Goal: Communication & Community: Answer question/provide support

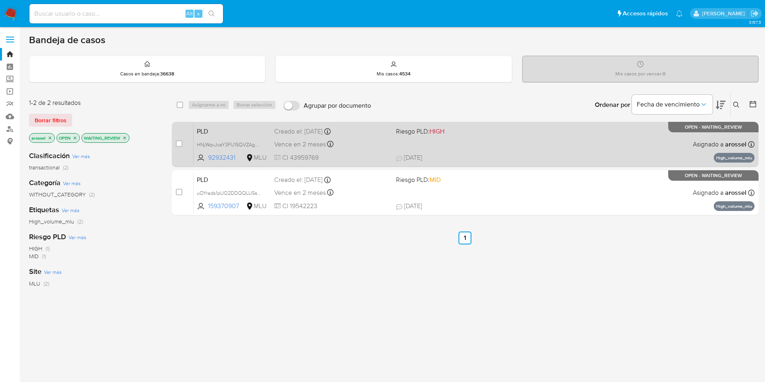
click at [474, 139] on div "PLD HNjWqvJcaY3FU15QVZAgosby 92932431 MLU Riesgo PLD: HIGH Creado el: 12/08/202…" at bounding box center [473, 144] width 561 height 41
click at [181, 143] on input "checkbox" at bounding box center [179, 143] width 6 height 6
checkbox input "true"
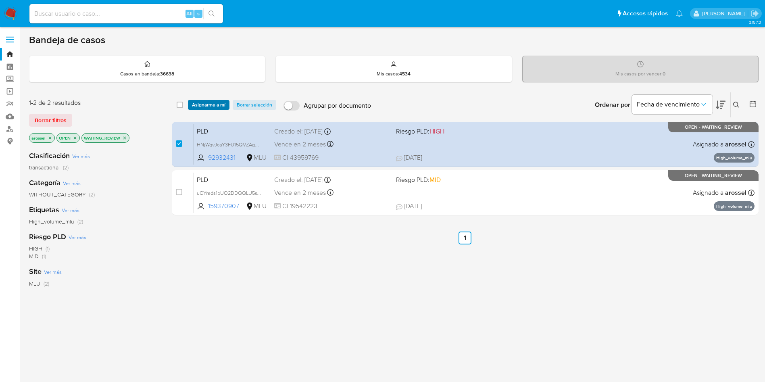
click at [208, 104] on span "Asignarme a mí" at bounding box center [208, 105] width 33 height 8
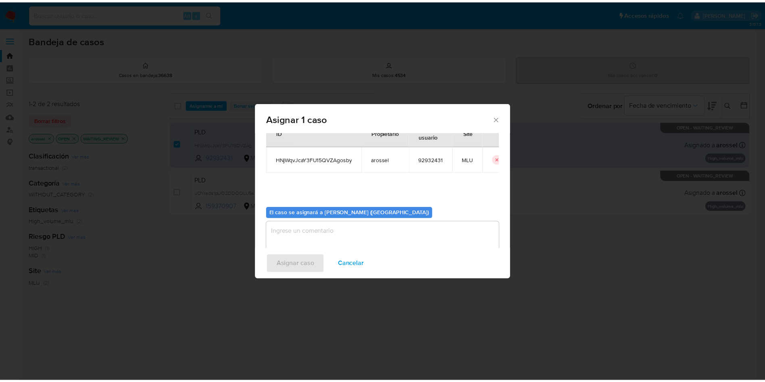
scroll to position [42, 0]
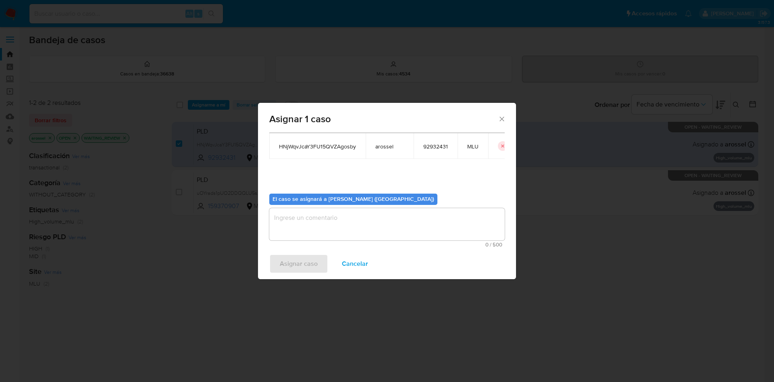
click at [319, 220] on textarea "assign-modal" at bounding box center [386, 224] width 235 height 32
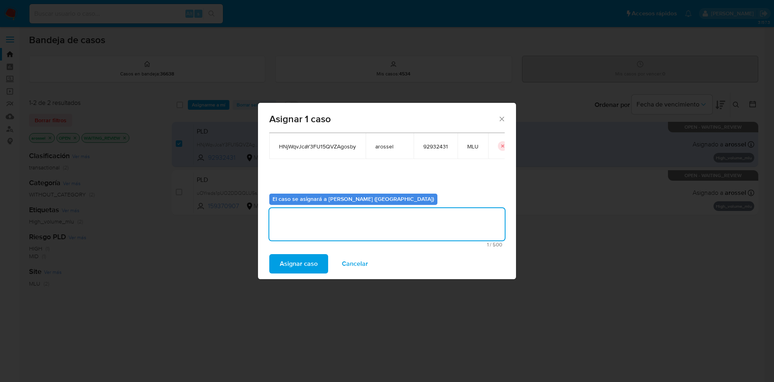
click at [305, 271] on span "Asignar caso" at bounding box center [299, 264] width 38 height 18
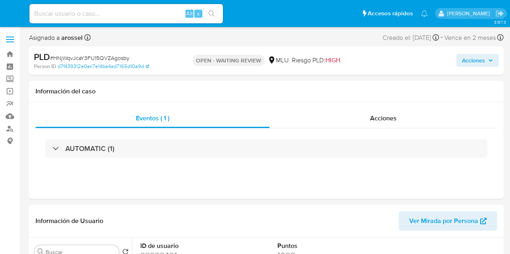
select select "10"
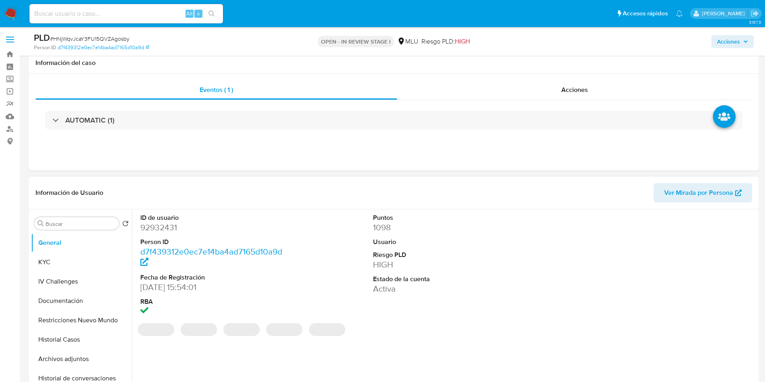
scroll to position [121, 0]
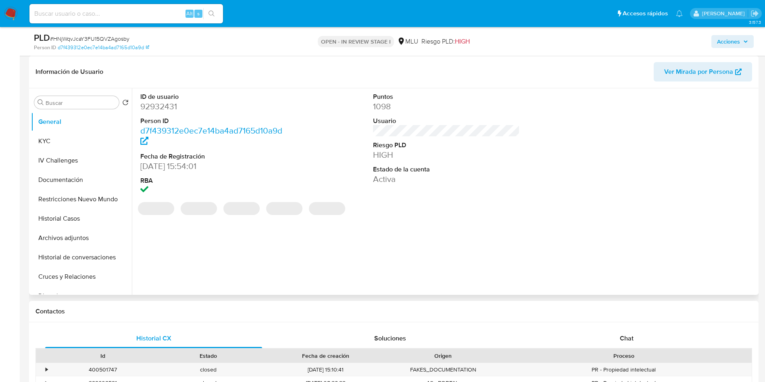
select select "10"
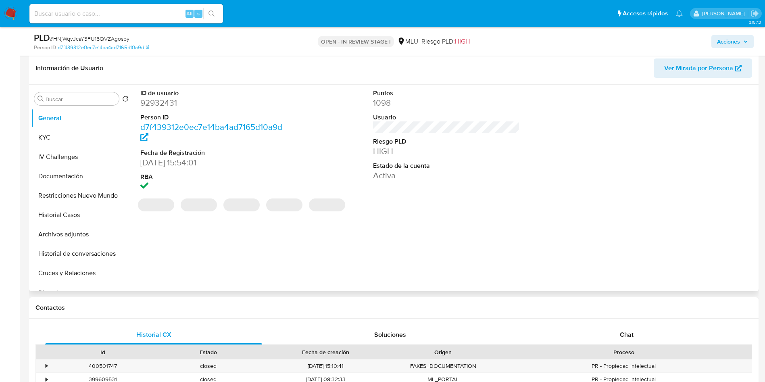
scroll to position [181, 0]
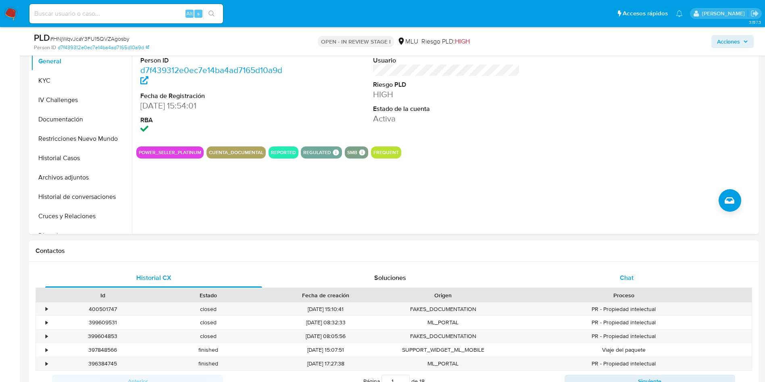
click at [634, 279] on div "Chat" at bounding box center [626, 277] width 217 height 19
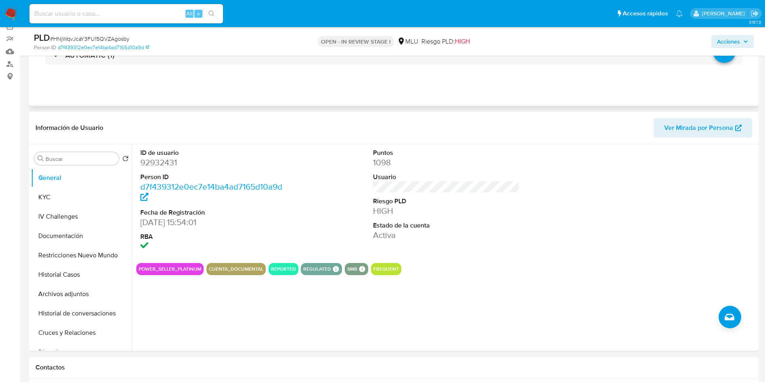
scroll to position [60, 0]
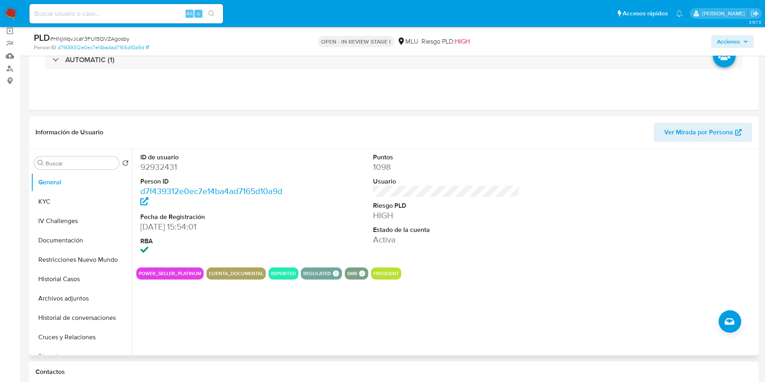
click at [164, 168] on dd "92932431" at bounding box center [213, 166] width 147 height 11
copy dd "92932431"
click at [535, 198] on div "ID de usuario 92932431 Person ID d7f439312e0ec7e14ba4ad7165d10a9d Fecha de Regi…" at bounding box center [446, 205] width 620 height 112
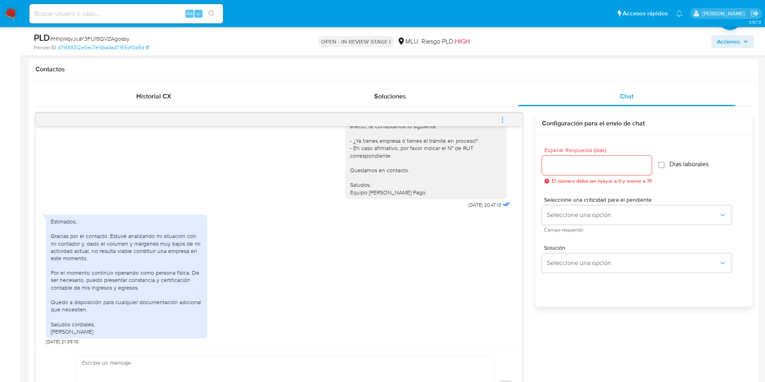
scroll to position [70, 0]
drag, startPoint x: 410, startPoint y: 219, endPoint x: 339, endPoint y: 267, distance: 86.0
click at [339, 266] on div "Estimados, Gracias por el contacto. Estuve analizando mi situación con mi conta…" at bounding box center [279, 275] width 466 height 134
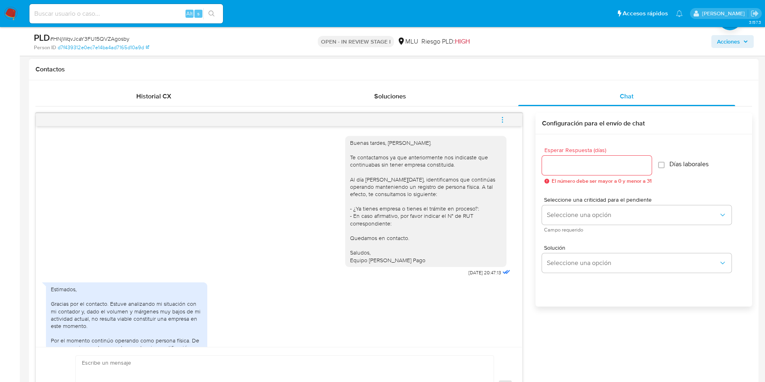
scroll to position [181, 0]
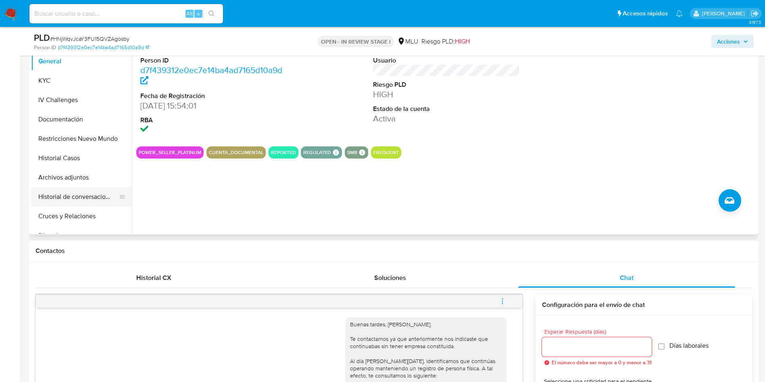
click at [75, 195] on button "Historial de conversaciones" at bounding box center [78, 196] width 94 height 19
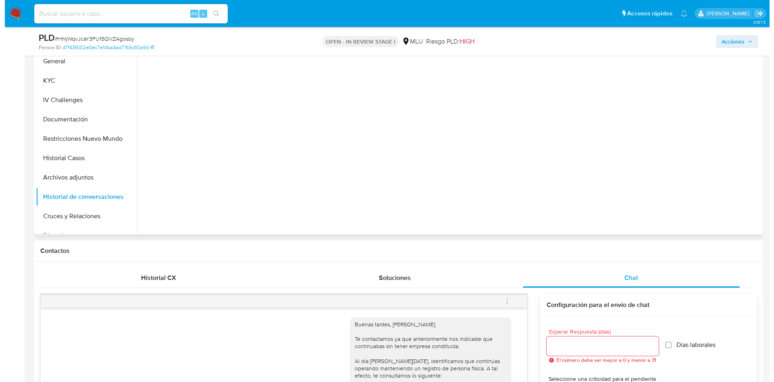
scroll to position [121, 0]
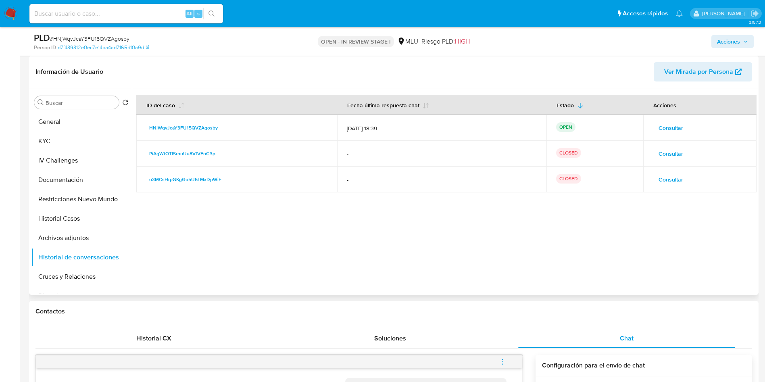
click at [672, 154] on span "Consultar" at bounding box center [670, 153] width 25 height 11
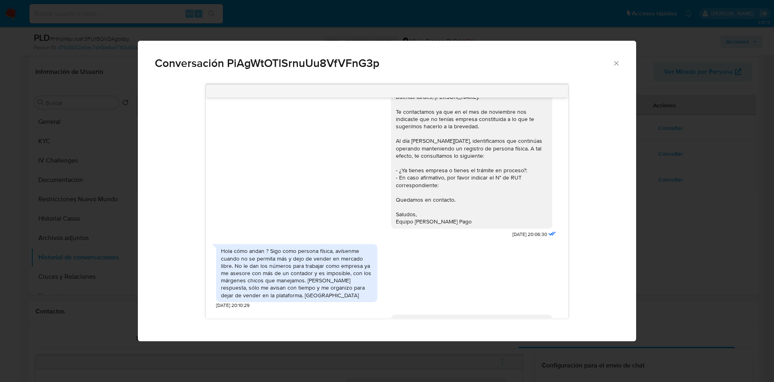
scroll to position [0, 0]
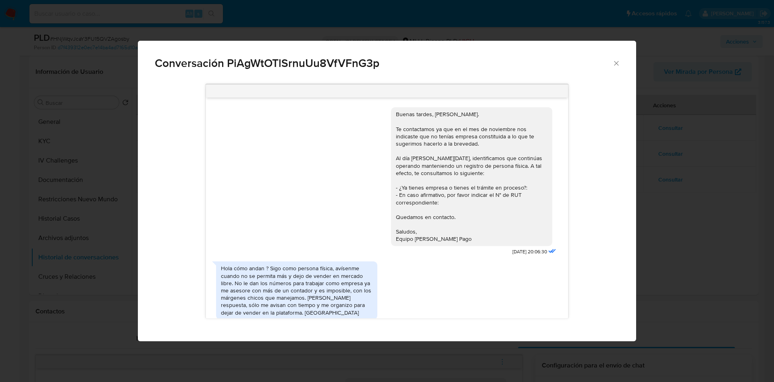
click at [466, 155] on div "Buenas tardes, Ruben. Te contactamos ya que en el mes de noviembre nos indicast…" at bounding box center [472, 176] width 152 height 132
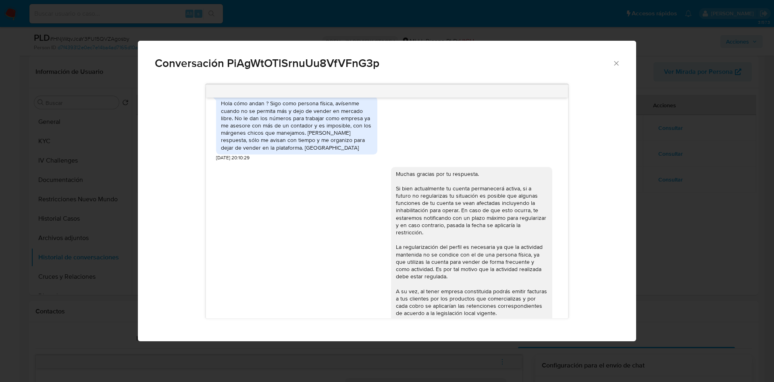
scroll to position [181, 0]
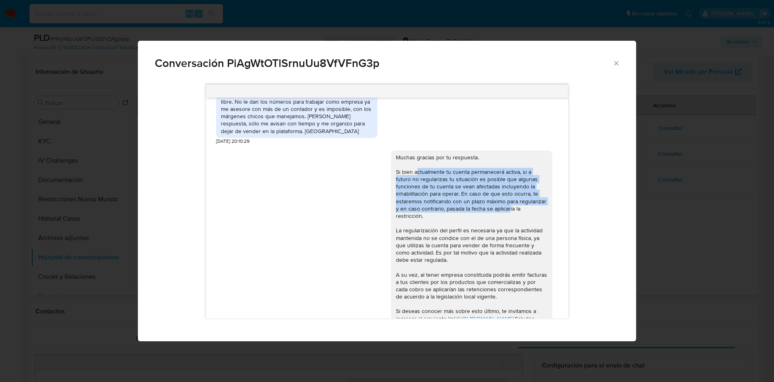
drag, startPoint x: 407, startPoint y: 175, endPoint x: 476, endPoint y: 212, distance: 77.5
click at [476, 212] on div "Muchas gracias por tu respuesta. Si bien actualmente tu cuenta permanecerá acti…" at bounding box center [472, 242] width 152 height 176
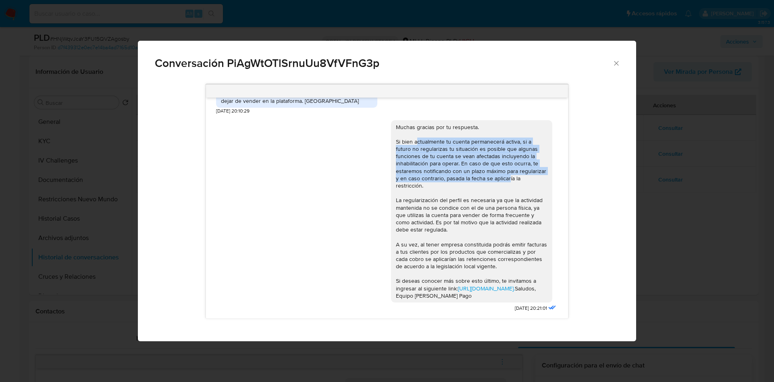
scroll to position [233, 0]
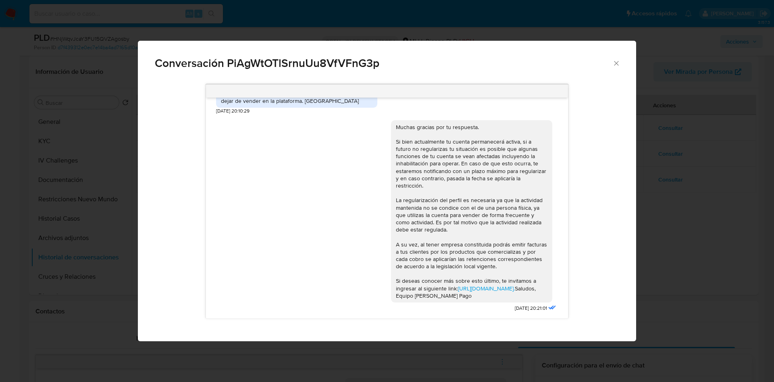
click at [432, 200] on div "Muchas gracias por tu respuesta. Si bien actualmente tu cuenta permanecerá acti…" at bounding box center [472, 211] width 152 height 176
click at [679, 131] on div "Conversación PiAgWtOTlSrnuUu8VfVFnG3p Buenas tardes, Ruben. Te contactamos ya q…" at bounding box center [387, 191] width 774 height 382
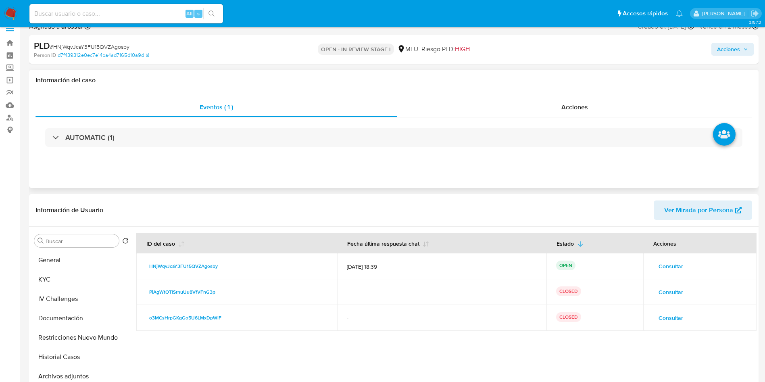
scroll to position [0, 0]
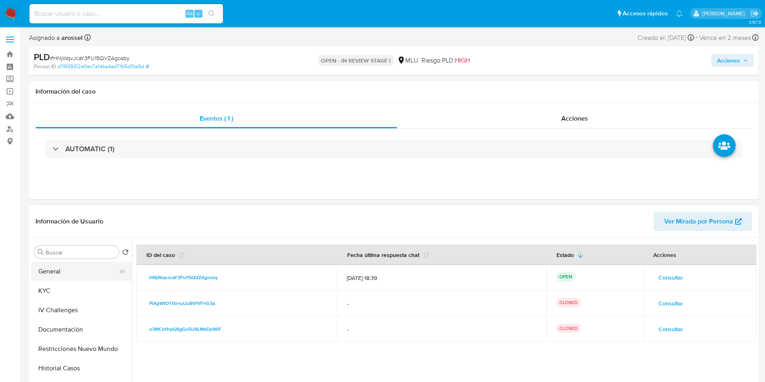
click at [76, 265] on button "General" at bounding box center [78, 271] width 94 height 19
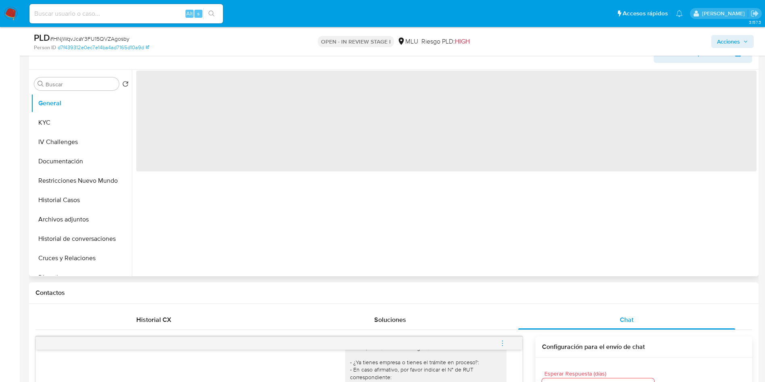
scroll to position [121, 0]
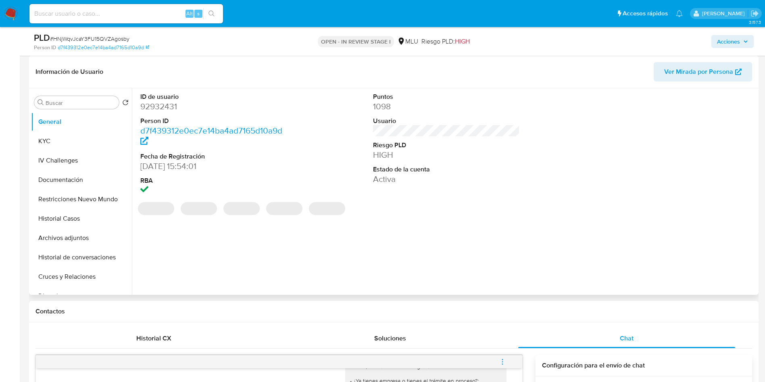
click at [168, 105] on dd "92932431" at bounding box center [213, 106] width 147 height 11
copy dd "92932431"
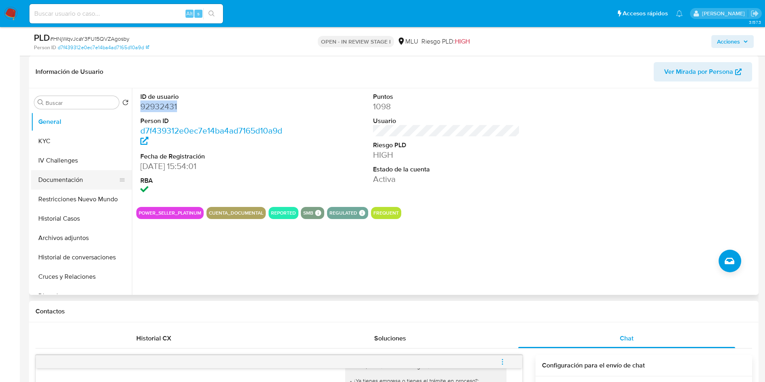
click at [89, 185] on button "Documentación" at bounding box center [78, 179] width 94 height 19
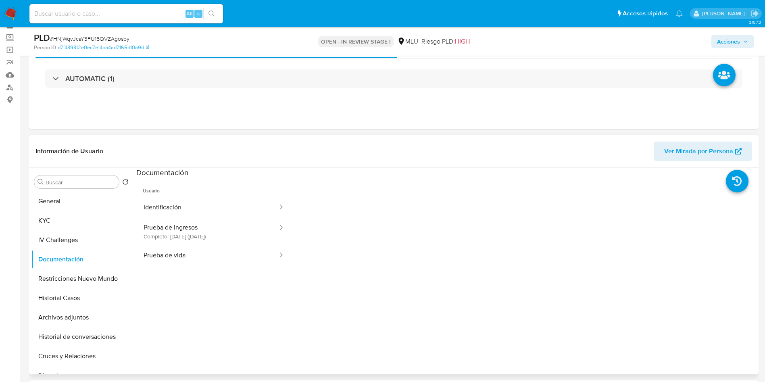
scroll to position [60, 0]
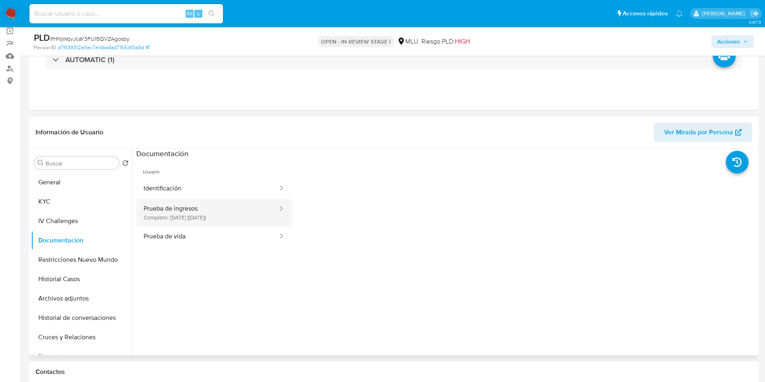
click at [236, 216] on button "Prueba de ingresos Completo: 19/08/2025 (hace 17 días)" at bounding box center [207, 212] width 142 height 27
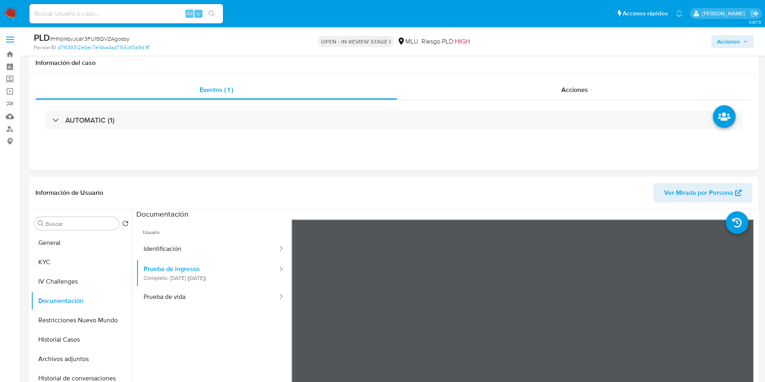
scroll to position [423, 0]
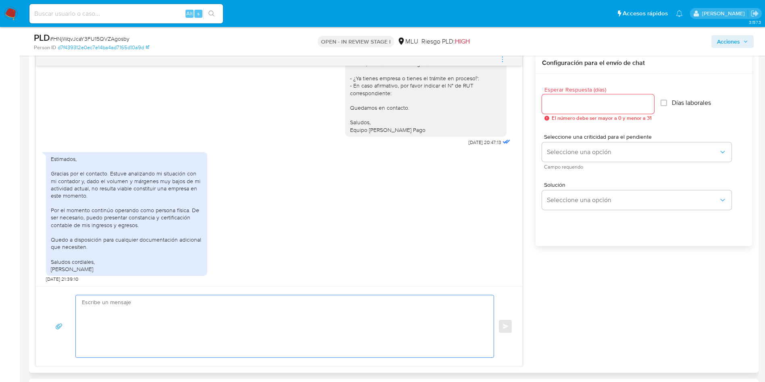
click at [349, 303] on textarea at bounding box center [282, 326] width 401 height 62
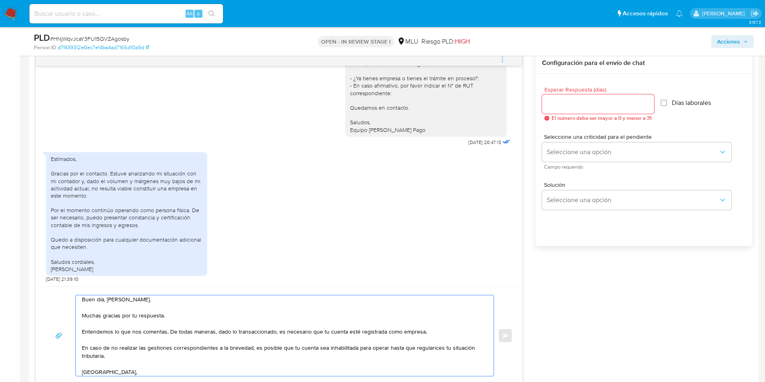
scroll to position [11, 0]
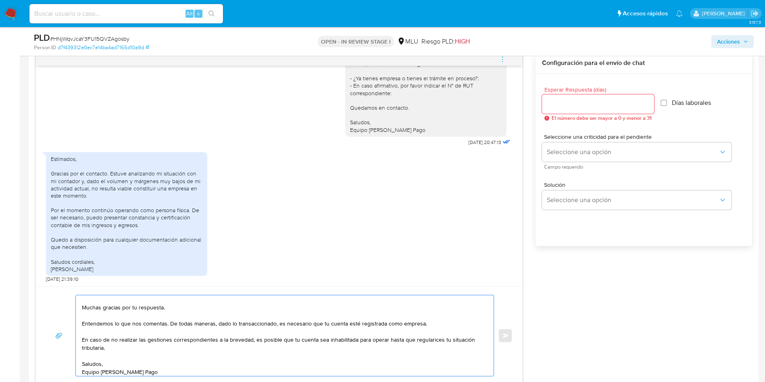
drag, startPoint x: 117, startPoint y: 347, endPoint x: 468, endPoint y: 340, distance: 351.2
click at [468, 340] on textarea "Buen día, Ruben. Muchas gracias por tu respuesta. Entendemos lo que nos comenta…" at bounding box center [282, 335] width 401 height 81
click at [404, 337] on textarea "Buen día, Ruben. Muchas gracias por tu respuesta. Entendemos lo que nos comenta…" at bounding box center [282, 335] width 401 height 81
click at [361, 335] on textarea "Buen día, Ruben. Muchas gracias por tu respuesta. Entendemos lo que nos comenta…" at bounding box center [282, 335] width 401 height 81
click at [331, 341] on textarea "Buen día, Ruben. Muchas gracias por tu respuesta. Entendemos lo que nos comenta…" at bounding box center [282, 335] width 401 height 81
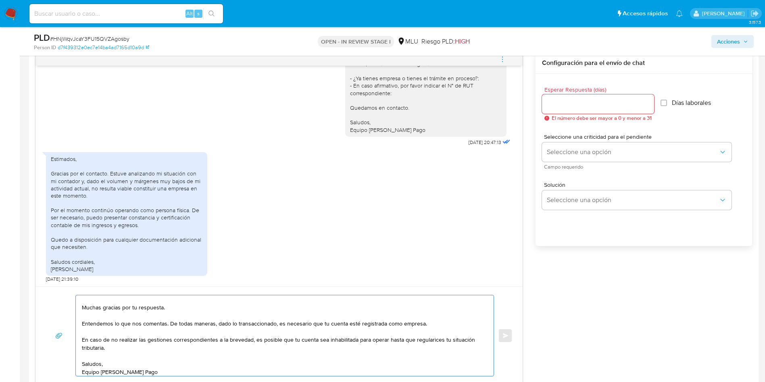
click at [333, 347] on textarea "Buen día, Ruben. Muchas gracias por tu respuesta. Entendemos lo que nos comenta…" at bounding box center [282, 335] width 401 height 81
drag, startPoint x: 386, startPoint y: 338, endPoint x: 435, endPoint y: 346, distance: 49.8
click at [435, 346] on textarea "Buen día, Ruben. Muchas gracias por tu respuesta. Entendemos lo que nos comenta…" at bounding box center [282, 335] width 401 height 81
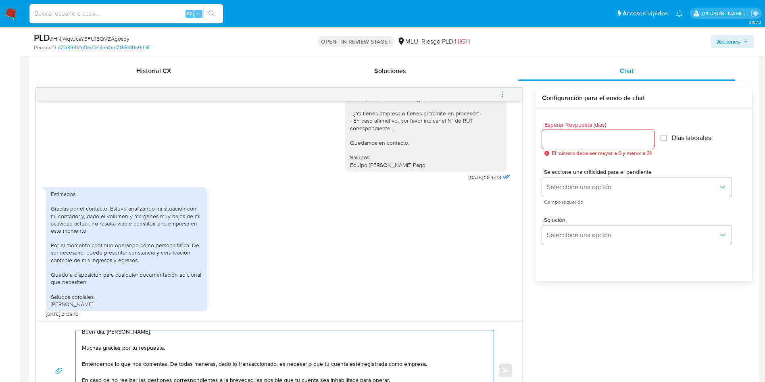
scroll to position [363, 0]
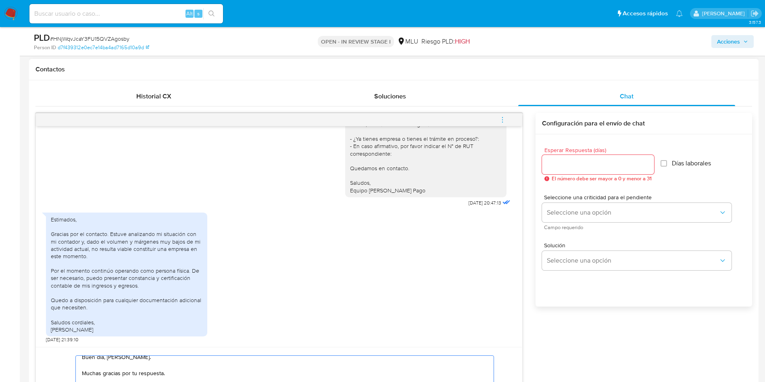
type textarea "Buen día, Ruben. Muchas gracias por tu respuesta. Entendemos lo que nos comenta…"
click at [590, 158] on div at bounding box center [598, 164] width 112 height 19
click at [591, 162] on input "Esperar Respuesta (días)" at bounding box center [598, 164] width 112 height 10
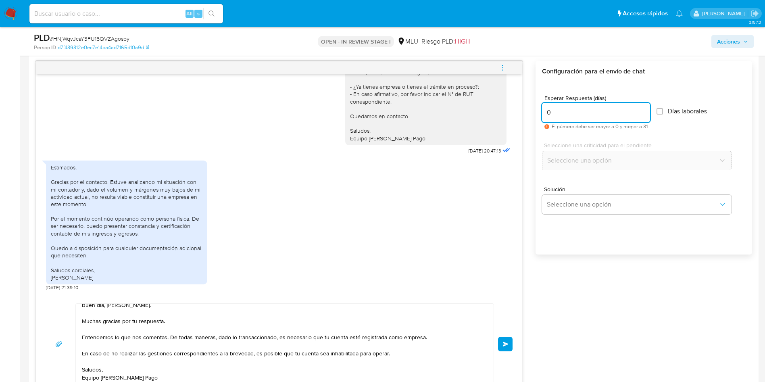
scroll to position [484, 0]
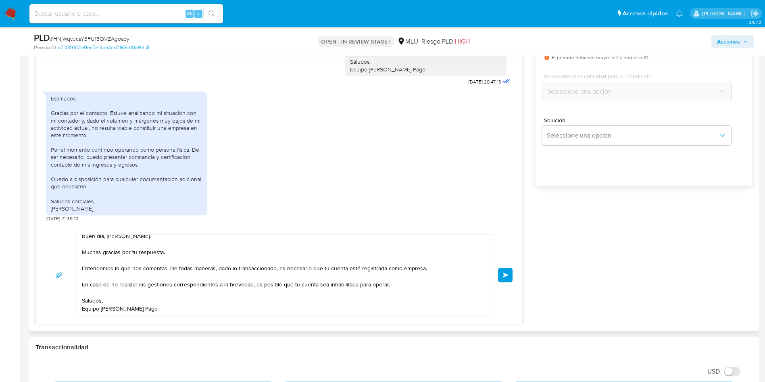
type input "0"
click at [320, 281] on textarea "Buen día, Ruben. Muchas gracias por tu respuesta. Entendemos lo que nos comenta…" at bounding box center [282, 275] width 401 height 81
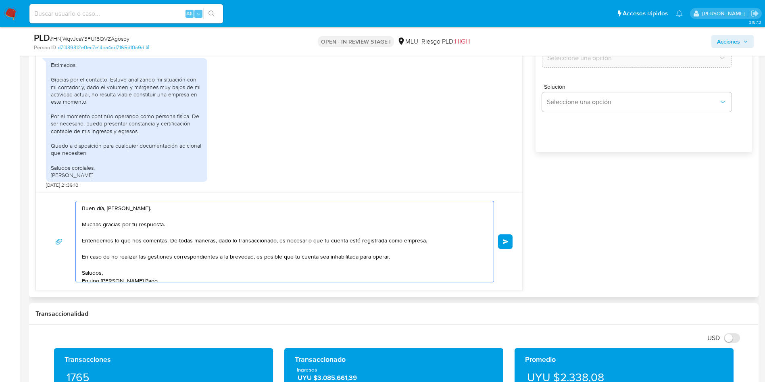
scroll to position [544, 0]
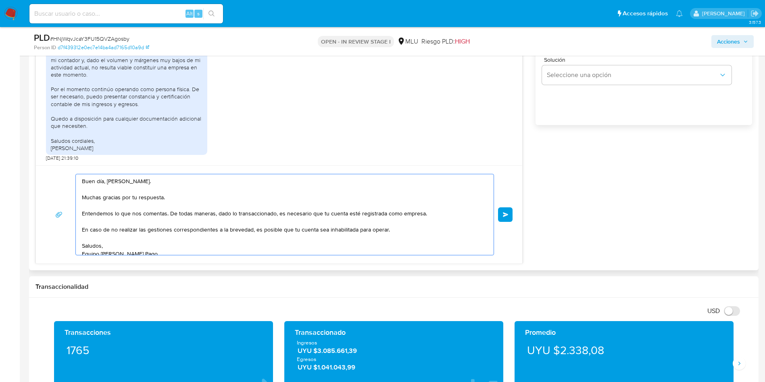
click at [443, 210] on textarea "Buen día, Ruben. Muchas gracias por tu respuesta. Entendemos lo que nos comenta…" at bounding box center [282, 214] width 401 height 81
click at [186, 224] on textarea "Buen día, Ruben. Muchas gracias por tu respuesta. Entendemos lo que nos comenta…" at bounding box center [282, 214] width 401 height 81
click at [146, 215] on textarea "Buen día, Ruben. Muchas gracias por tu respuesta. Entendemos lo que nos comenta…" at bounding box center [282, 214] width 401 height 81
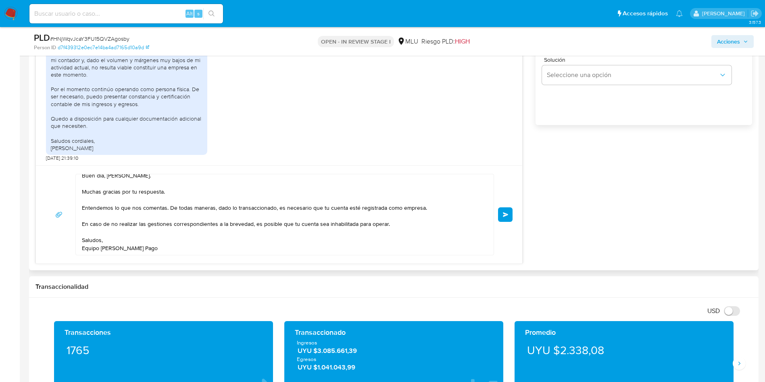
click at [506, 212] on span "Enviar" at bounding box center [506, 214] width 6 height 5
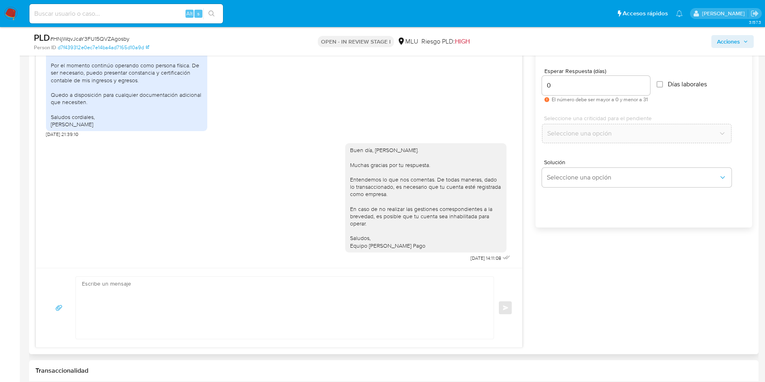
scroll to position [423, 0]
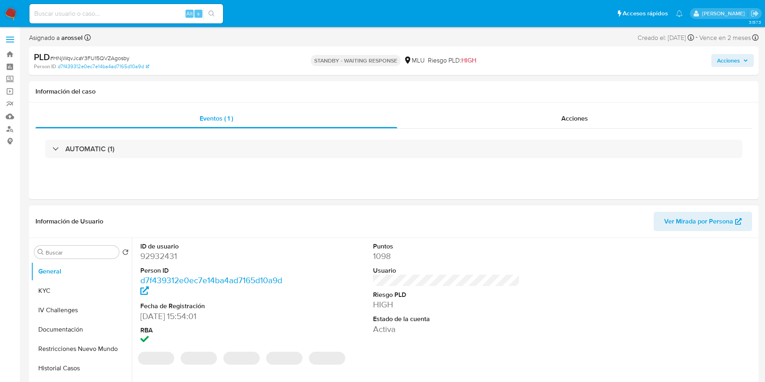
select select "10"
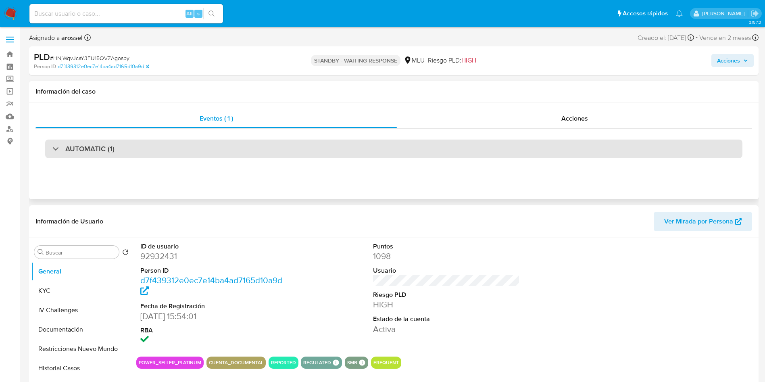
drag, startPoint x: 673, startPoint y: 82, endPoint x: 660, endPoint y: 141, distance: 60.6
click at [673, 82] on div "Información del caso" at bounding box center [393, 91] width 729 height 21
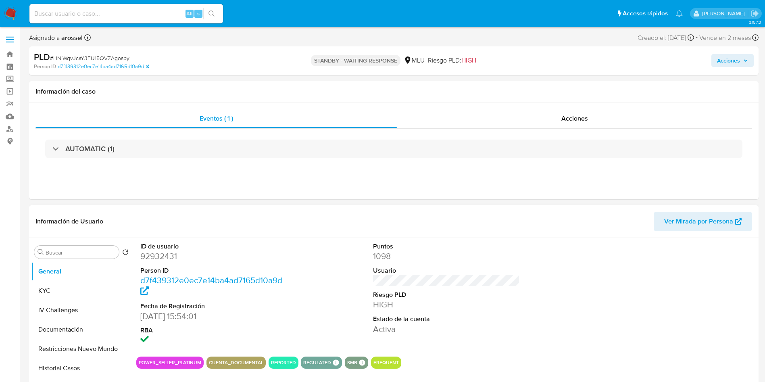
click at [159, 253] on dd "92932431" at bounding box center [213, 255] width 147 height 11
copy dd "92932431"
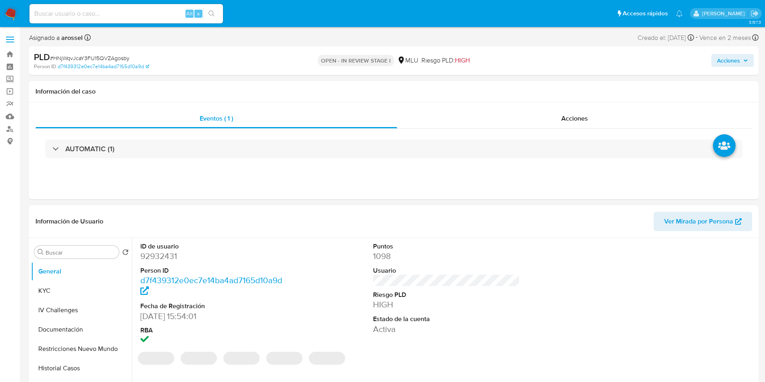
select select "10"
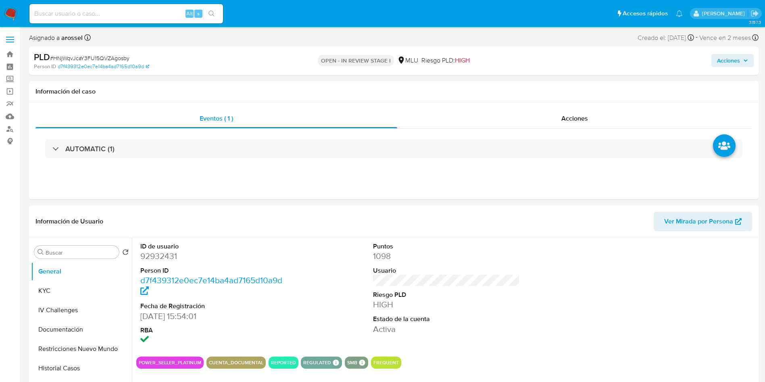
click at [519, 291] on div "Puntos 1098 Usuario Riesgo PLD HIGH Estado de la cuenta Activa" at bounding box center [446, 294] width 155 height 112
click at [512, 265] on dl "Puntos 1098 Usuario Riesgo PLD HIGH Estado de la cuenta Activa" at bounding box center [446, 288] width 147 height 93
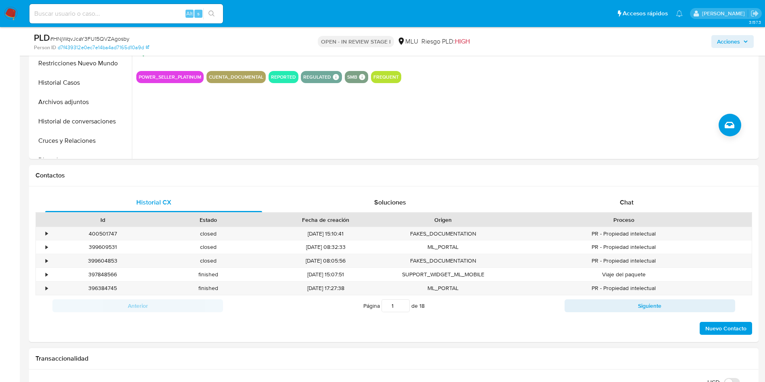
scroll to position [363, 0]
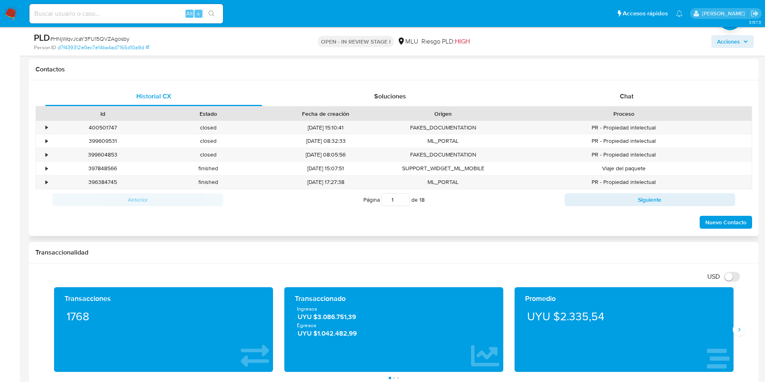
click at [651, 82] on div "Historial CX Soluciones Chat Id Estado Fecha de creación Origen Proceso • 40050…" at bounding box center [393, 158] width 729 height 156
click at [649, 94] on div "Chat" at bounding box center [626, 96] width 217 height 19
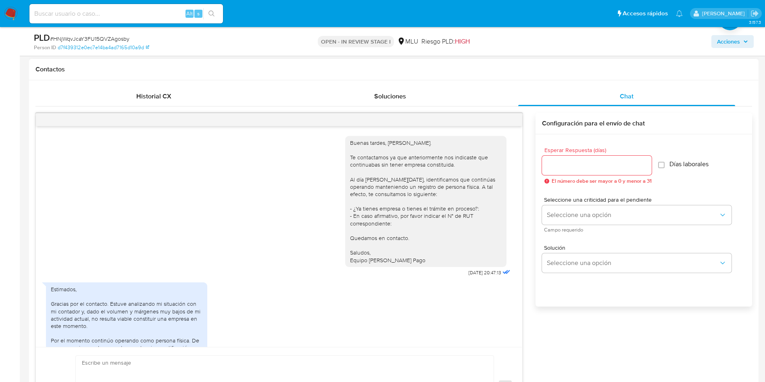
scroll to position [196, 0]
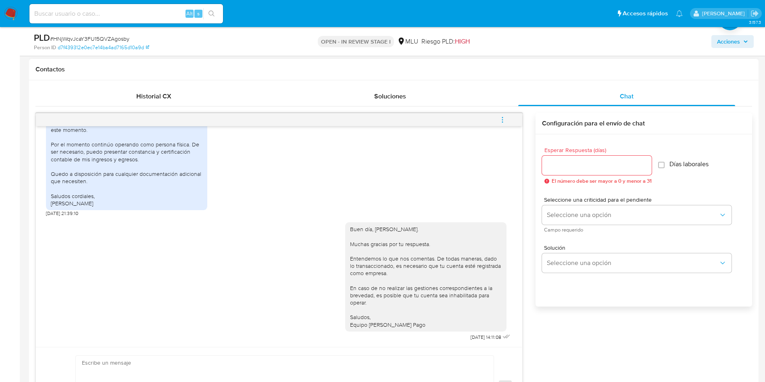
click at [506, 119] on button "menu-action" at bounding box center [502, 119] width 27 height 19
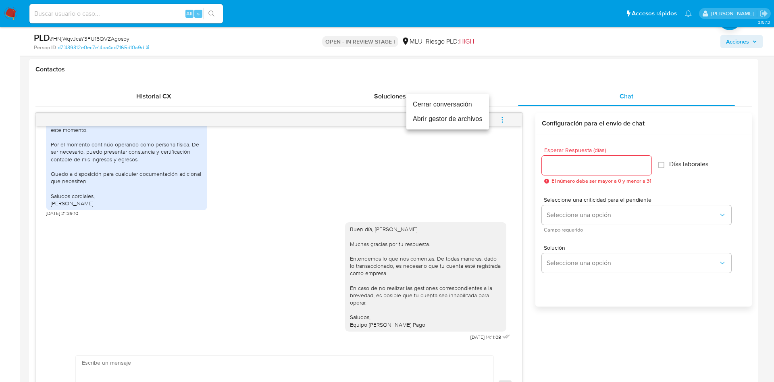
click at [468, 102] on li "Cerrar conversación" at bounding box center [447, 104] width 83 height 15
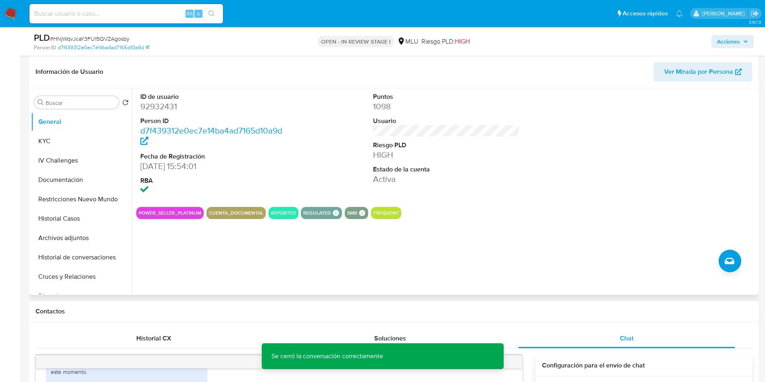
scroll to position [60, 0]
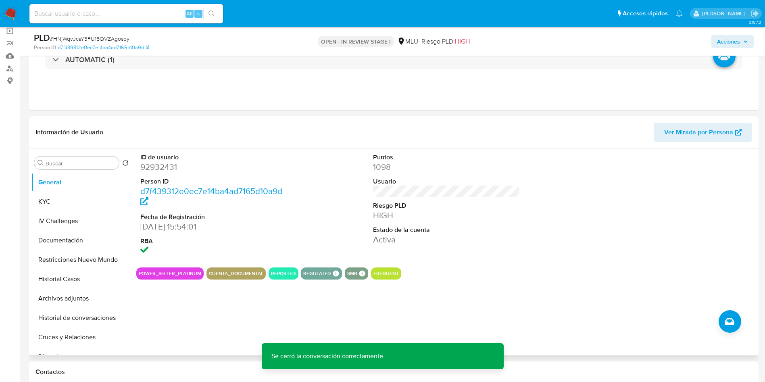
click at [578, 222] on div "ID de usuario 92932431 Person ID d7f439312e0ec7e14ba4ad7165d10a9d Fecha de Regi…" at bounding box center [446, 205] width 620 height 112
click at [575, 217] on div "ID de usuario 92932431 Person ID d7f439312e0ec7e14ba4ad7165d10a9d Fecha de Regi…" at bounding box center [446, 205] width 620 height 112
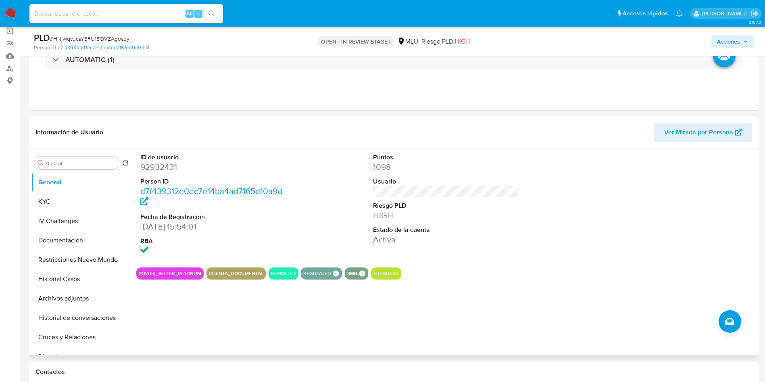
click at [575, 217] on div "ID de usuario 92932431 Person ID d7f439312e0ec7e14ba4ad7165d10a9d Fecha de Regi…" at bounding box center [446, 205] width 620 height 112
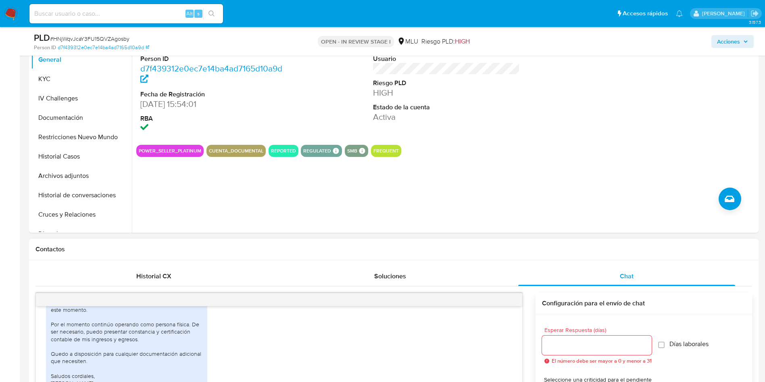
scroll to position [181, 0]
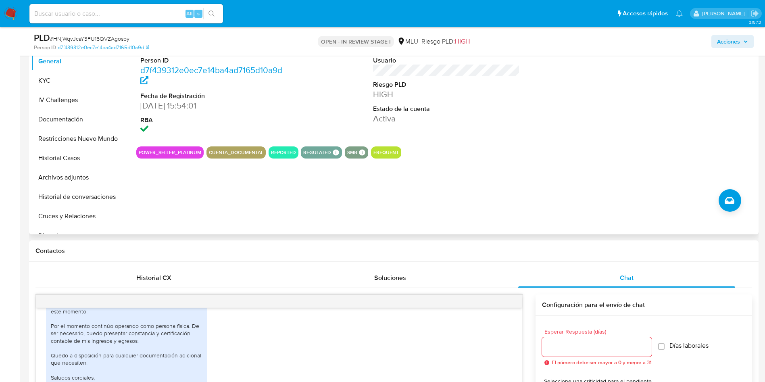
click at [519, 183] on div "ID de usuario 92932431 Person ID d7f439312e0ec7e14ba4ad7165d10a9d Fecha de Regi…" at bounding box center [444, 131] width 624 height 206
click at [508, 139] on div "Puntos 1098 Usuario Riesgo PLD HIGH Estado de la cuenta Activa" at bounding box center [446, 84] width 155 height 112
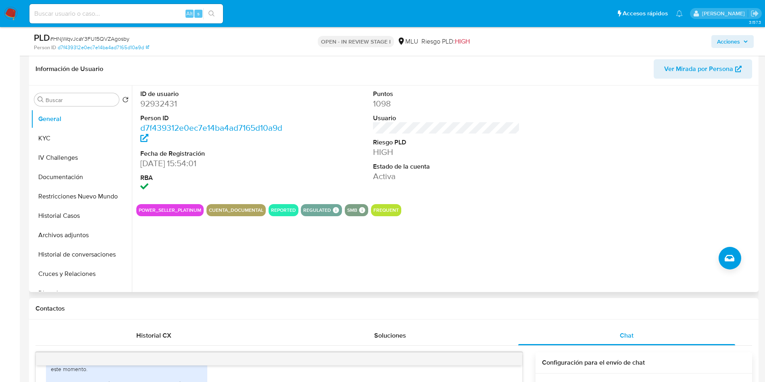
scroll to position [60, 0]
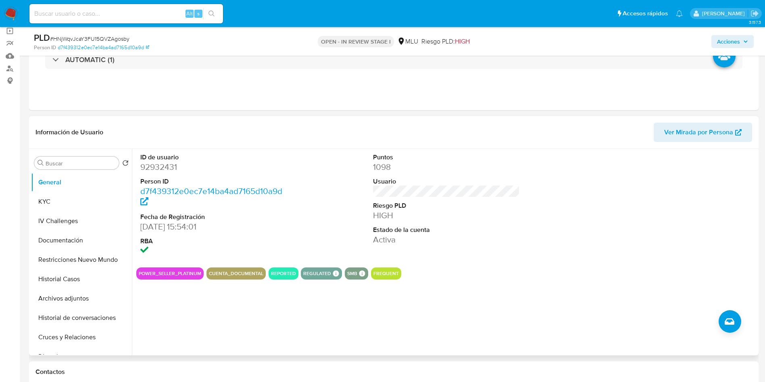
click at [506, 161] on dd "1098" at bounding box center [446, 166] width 147 height 11
click at [508, 168] on dd "1098" at bounding box center [446, 166] width 147 height 11
click at [509, 150] on div "Puntos 1098 Usuario Riesgo PLD HIGH Estado de la cuenta Activa" at bounding box center [446, 205] width 155 height 112
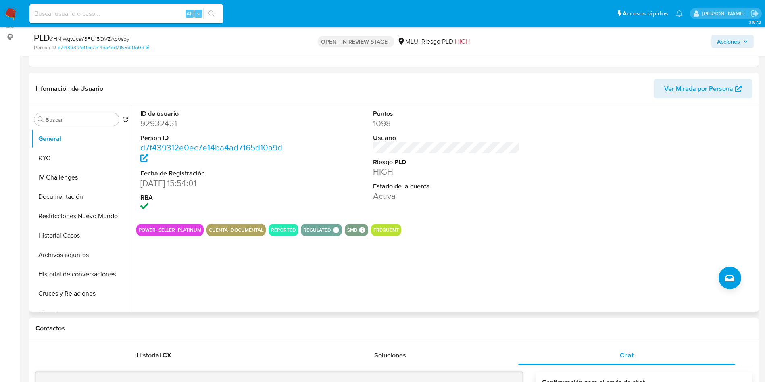
scroll to position [121, 0]
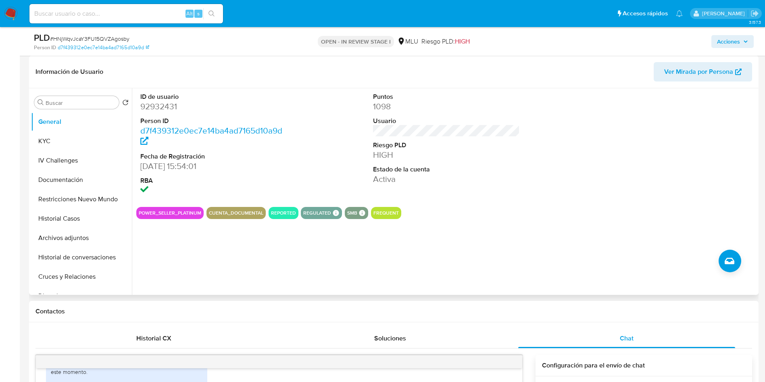
click at [509, 157] on dd "HIGH" at bounding box center [446, 154] width 147 height 11
click at [508, 161] on dl "Puntos 1098 Usuario Riesgo PLD HIGH Estado de la cuenta Activa" at bounding box center [446, 138] width 147 height 93
click at [493, 173] on dd "Activa" at bounding box center [446, 178] width 147 height 11
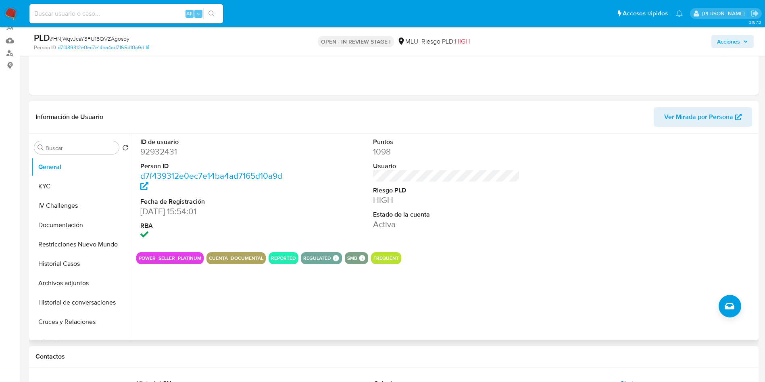
scroll to position [60, 0]
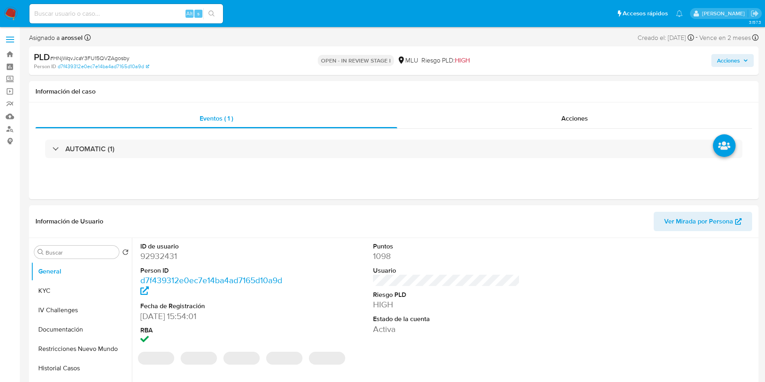
select select "10"
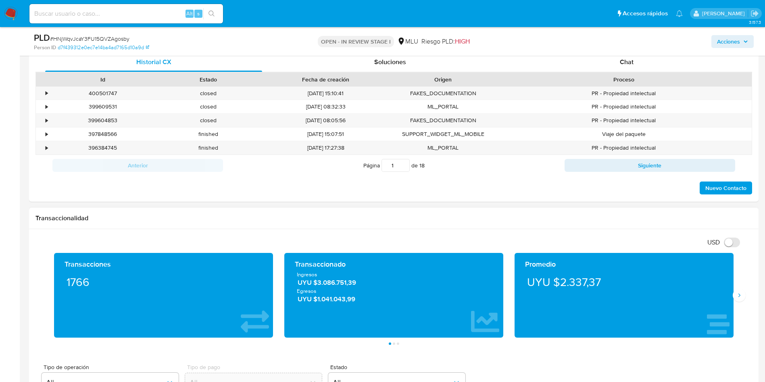
scroll to position [363, 0]
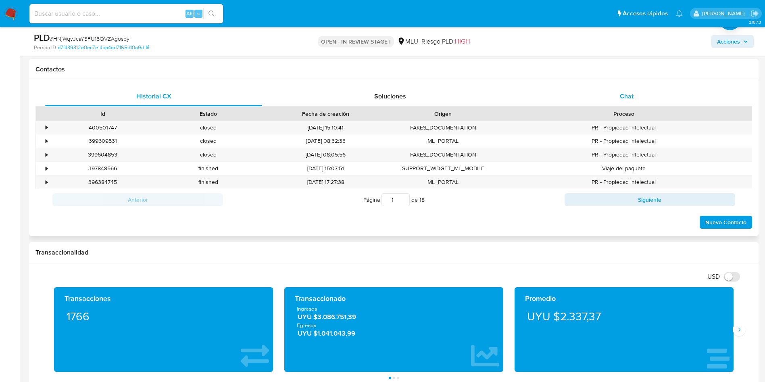
click at [634, 96] on div "Chat" at bounding box center [626, 96] width 217 height 19
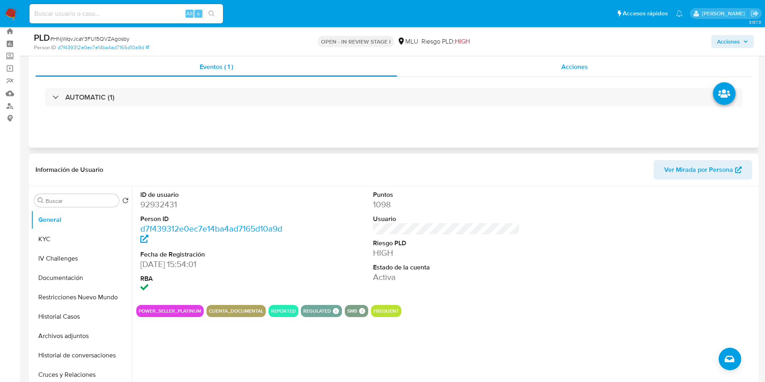
scroll to position [0, 0]
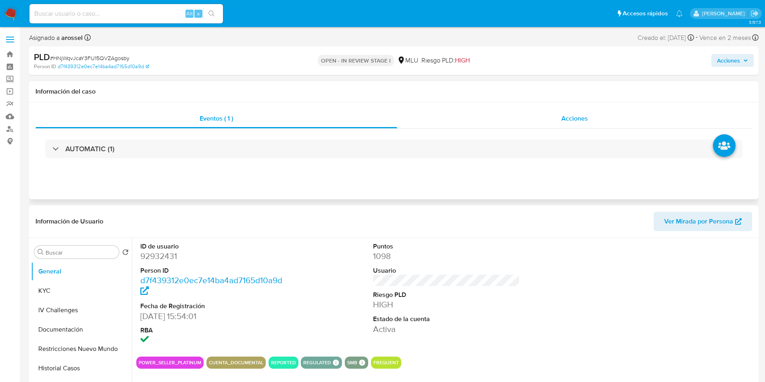
click at [630, 114] on div "Acciones" at bounding box center [574, 118] width 355 height 19
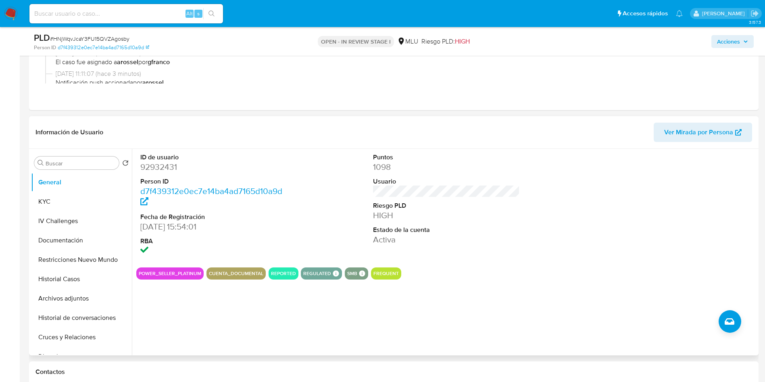
scroll to position [121, 0]
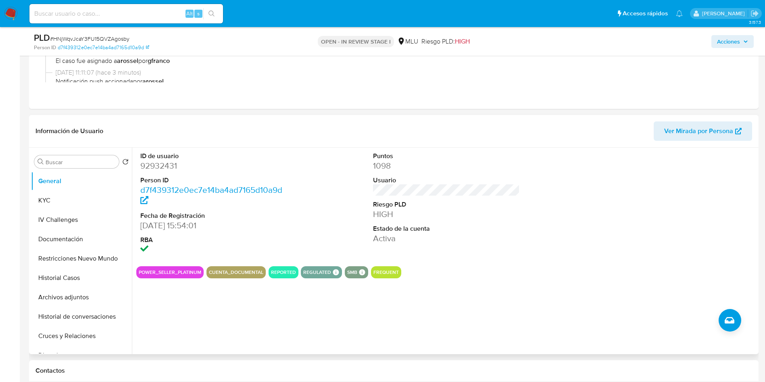
click at [485, 279] on div "ID de usuario 92932431 Person ID d7f439312e0ec7e14ba4ad7165d10a9d Fecha de Regi…" at bounding box center [444, 251] width 624 height 206
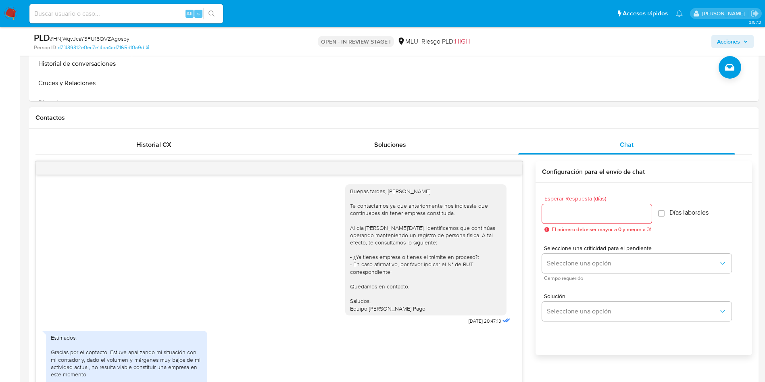
scroll to position [363, 0]
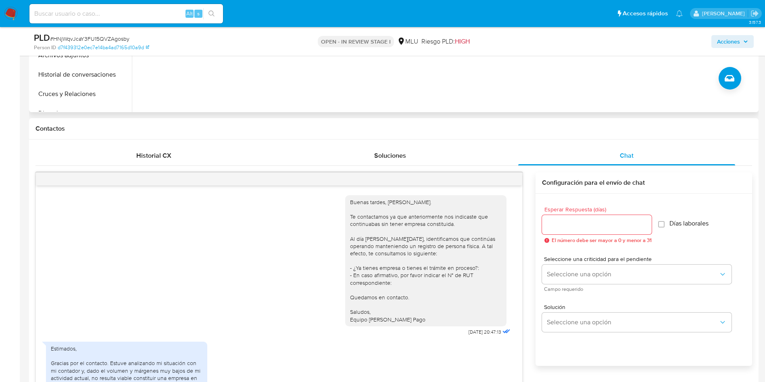
click at [546, 71] on div "ID de usuario 92932431 Person ID d7f439312e0ec7e14ba4ad7165d10a9d Fecha de Regi…" at bounding box center [444, 9] width 624 height 206
click at [534, 79] on div "ID de usuario 92932431 Person ID d7f439312e0ec7e14ba4ad7165d10a9d Fecha de Regi…" at bounding box center [444, 9] width 624 height 206
drag, startPoint x: 549, startPoint y: 81, endPoint x: 543, endPoint y: 87, distance: 8.6
click at [549, 80] on div "ID de usuario 92932431 Person ID d7f439312e0ec7e14ba4ad7165d10a9d Fecha de Regi…" at bounding box center [444, 9] width 624 height 206
click at [544, 95] on div "ID de usuario 92932431 Person ID d7f439312e0ec7e14ba4ad7165d10a9d Fecha de Regi…" at bounding box center [444, 9] width 624 height 206
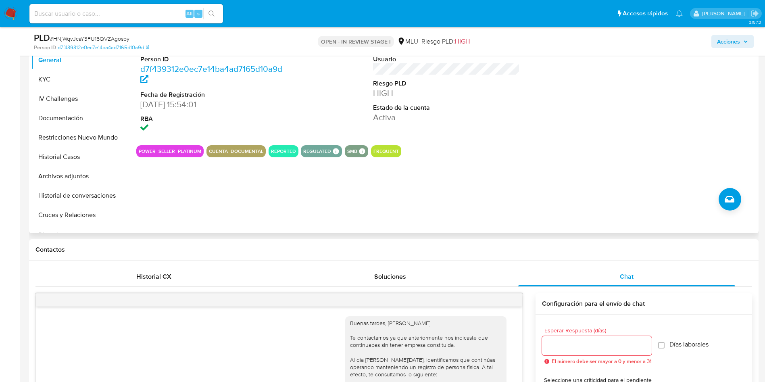
scroll to position [181, 0]
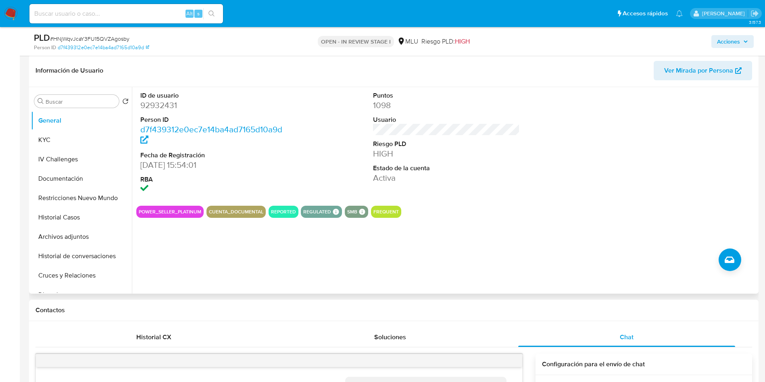
click at [570, 214] on div "POWER_SELLER_PLATINUM CUENTA_DOCUMENTAL REPORTED REGULATED REGULATED MLU PASARE…" at bounding box center [446, 212] width 620 height 12
click at [417, 119] on dt "Usuario" at bounding box center [446, 119] width 147 height 9
click at [469, 156] on dd "HIGH" at bounding box center [446, 153] width 147 height 11
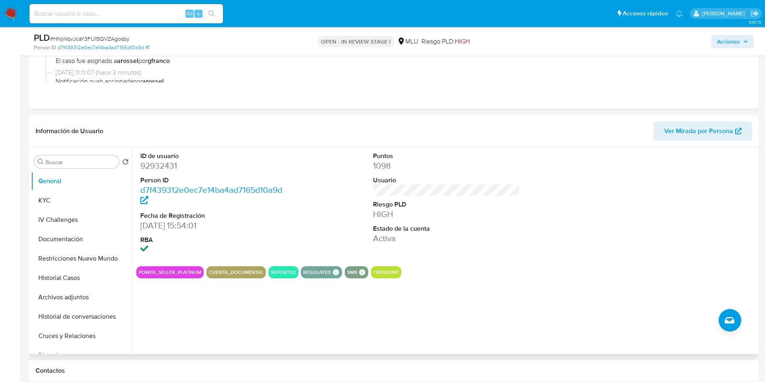
click at [495, 174] on dl "Puntos 1098 Usuario Riesgo PLD HIGH Estado de la cuenta Activa" at bounding box center [446, 198] width 147 height 93
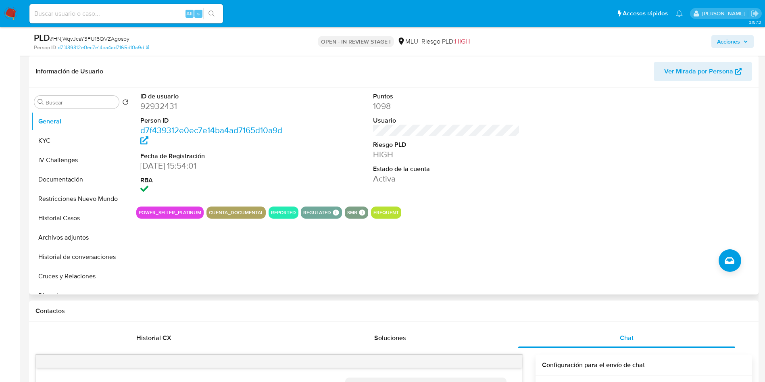
scroll to position [121, 0]
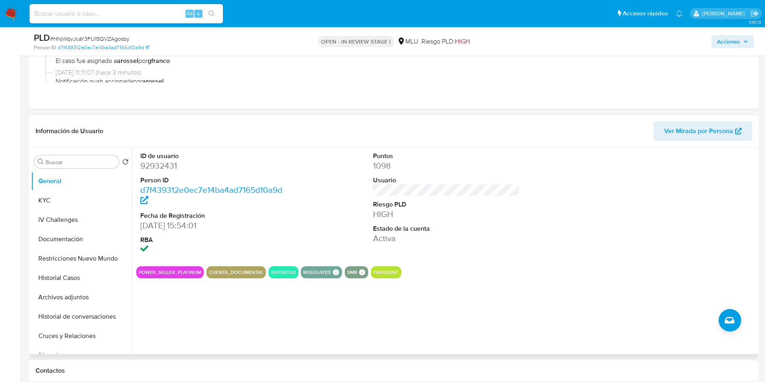
click at [507, 251] on div "Puntos 1098 Usuario Riesgo PLD HIGH Estado de la cuenta Activa" at bounding box center [446, 204] width 155 height 112
click at [513, 211] on dd "HIGH" at bounding box center [446, 213] width 147 height 11
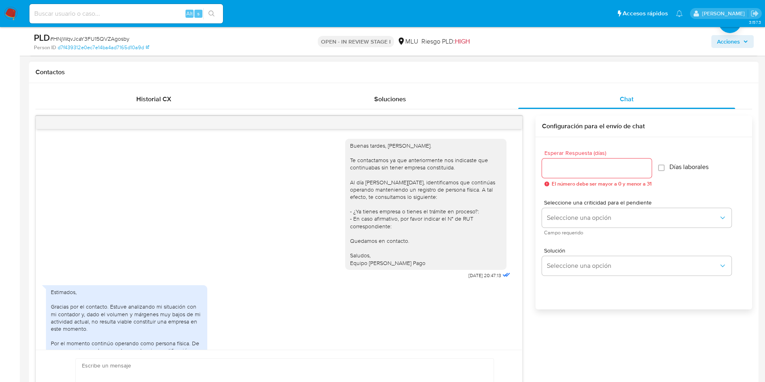
scroll to position [423, 0]
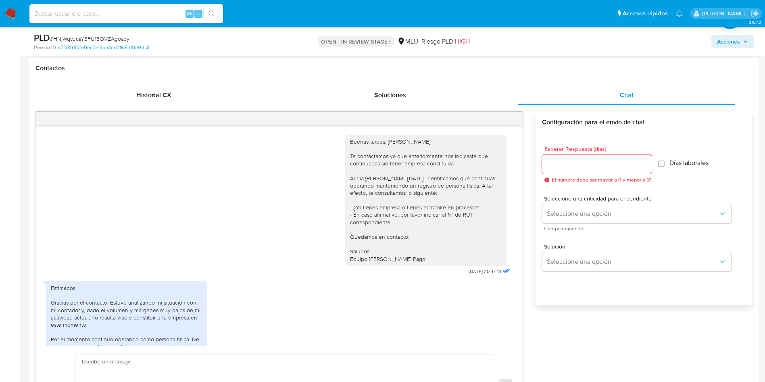
click at [438, 251] on div "Buenas tardes, Ruben. Te contactamos ya que anteriormente nos indicaste que con…" at bounding box center [426, 200] width 152 height 125
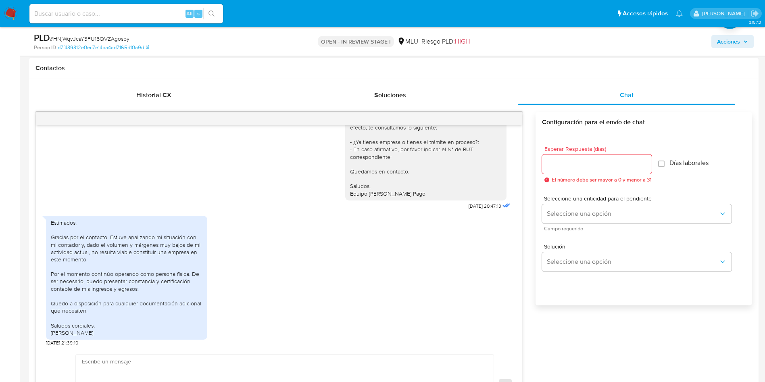
scroll to position [0, 0]
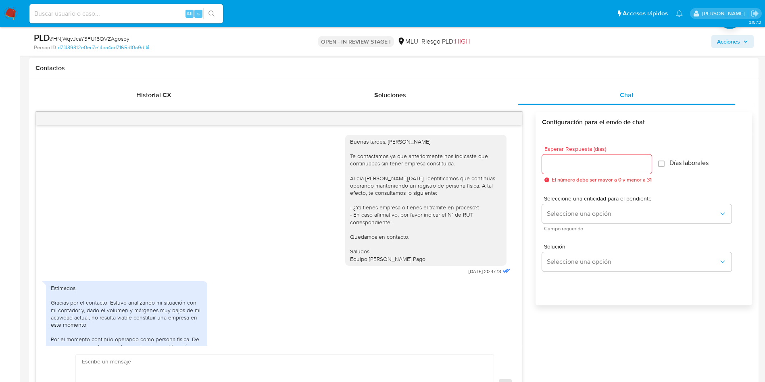
click at [440, 250] on div "Buenas tardes, Ruben. Te contactamos ya que anteriormente nos indicaste que con…" at bounding box center [426, 200] width 152 height 125
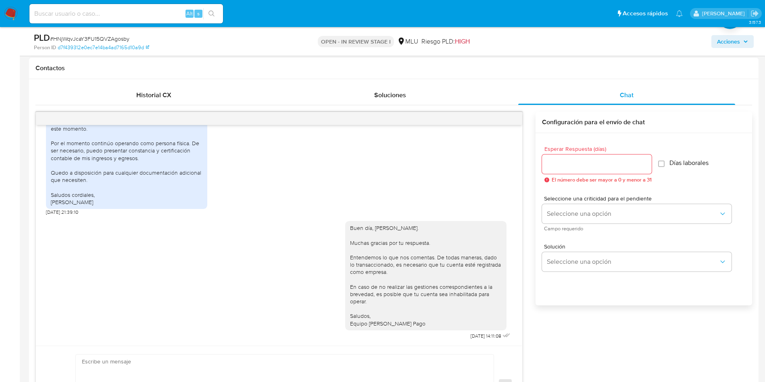
scroll to position [135, 0]
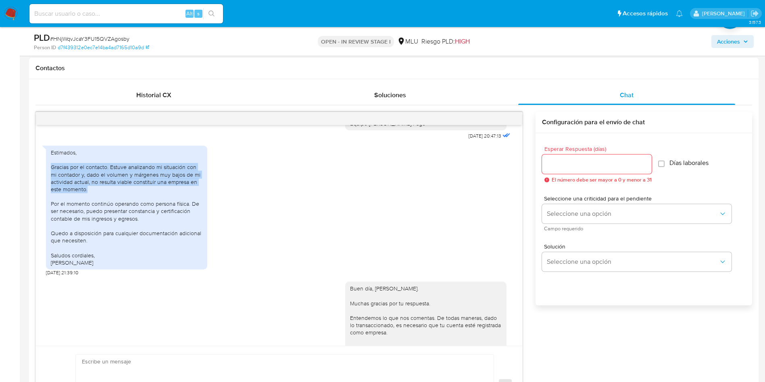
drag, startPoint x: 100, startPoint y: 192, endPoint x: 44, endPoint y: 169, distance: 61.3
click at [44, 169] on div "Buenas tardes, Ruben. Te contactamos ya que anteriormente nos indicaste que con…" at bounding box center [279, 235] width 486 height 220
copy div "Gracias por el contacto. Estuve analizando mi situación con mi contador y, dado…"
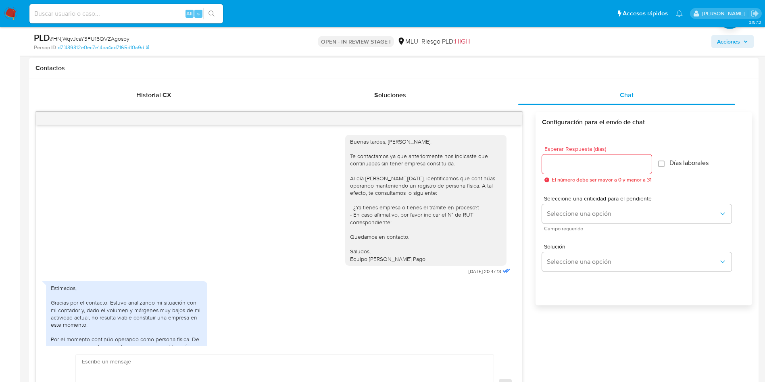
click at [489, 284] on div "Estimados, Gracias por el contacto. Estuve analizando mi situación con mi conta…" at bounding box center [279, 344] width 466 height 134
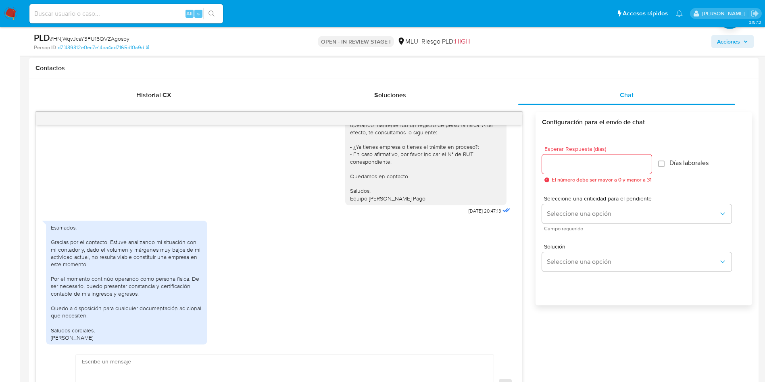
scroll to position [121, 0]
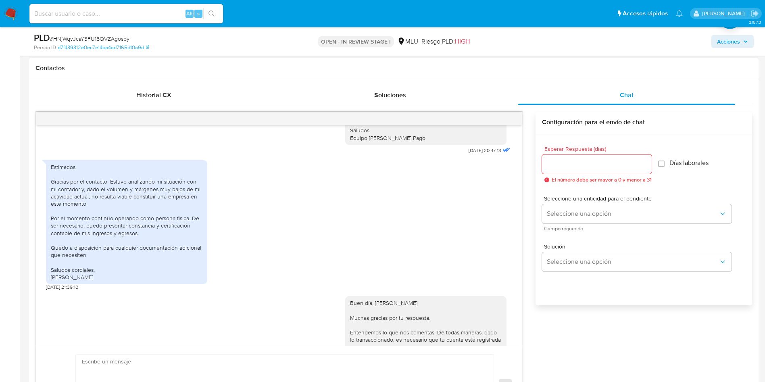
click at [372, 261] on div "Estimados, Gracias por el contacto. Estuve analizando mi situación con mi conta…" at bounding box center [279, 223] width 466 height 134
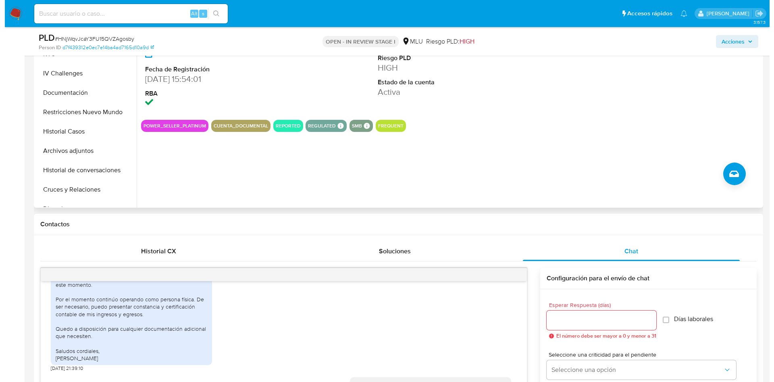
scroll to position [181, 0]
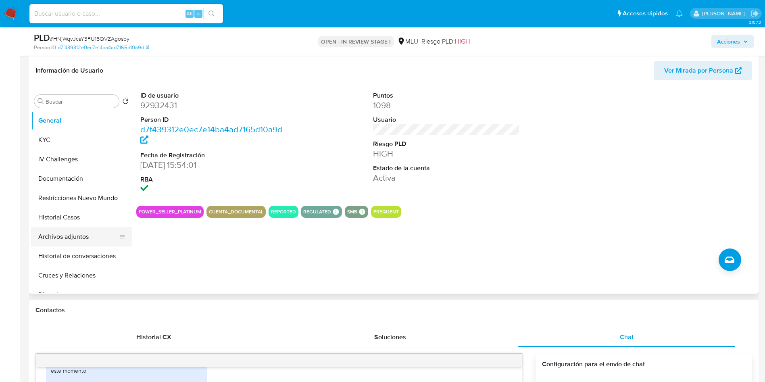
click at [81, 236] on button "Archivos adjuntos" at bounding box center [78, 236] width 94 height 19
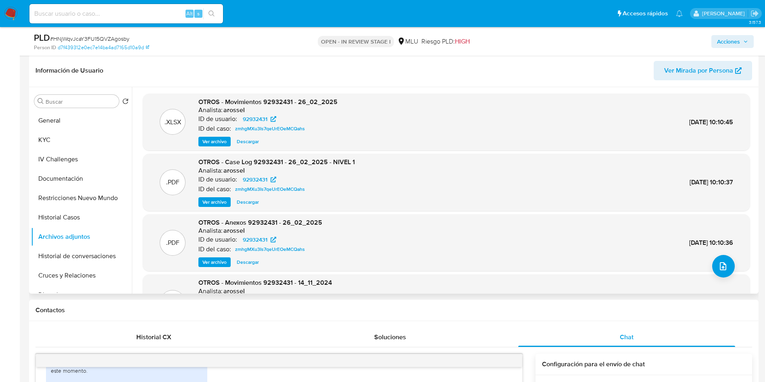
click at [196, 72] on header "Información de Usuario Ver Mirada por Persona" at bounding box center [393, 70] width 716 height 19
click at [723, 261] on span "upload-file" at bounding box center [723, 266] width 10 height 10
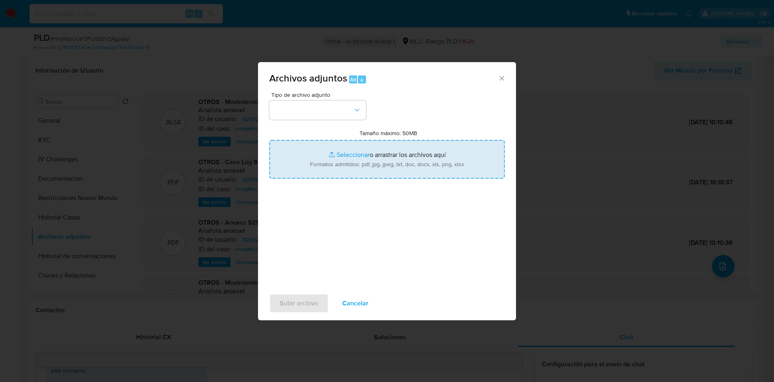
click at [464, 176] on input "Tamaño máximo: 50MB Seleccionar archivos" at bounding box center [386, 159] width 235 height 39
type input "C:\fakepath\Anexos 92932431 - 04_09_2025.pdf"
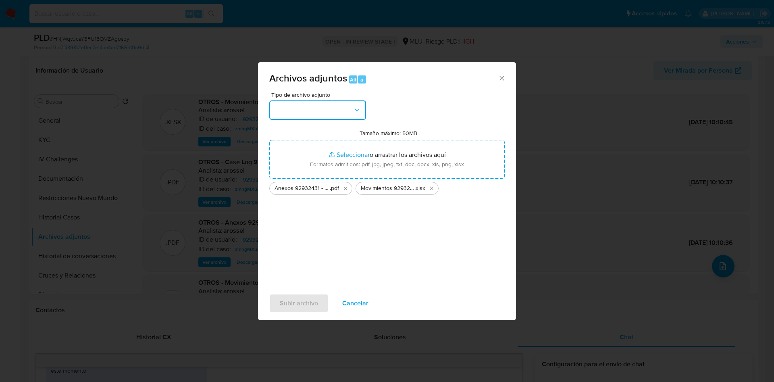
click at [347, 113] on button "button" at bounding box center [317, 109] width 97 height 19
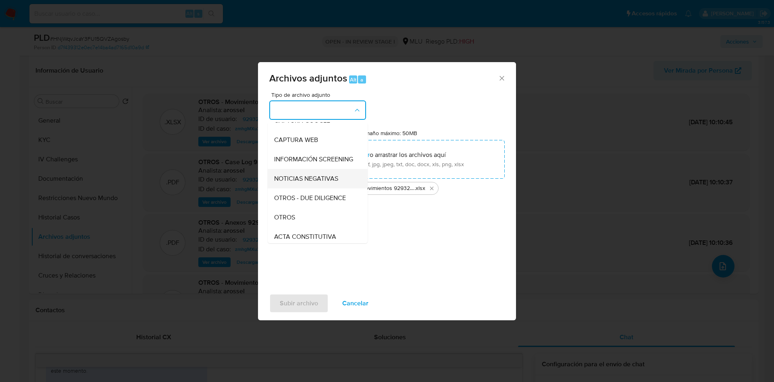
scroll to position [60, 0]
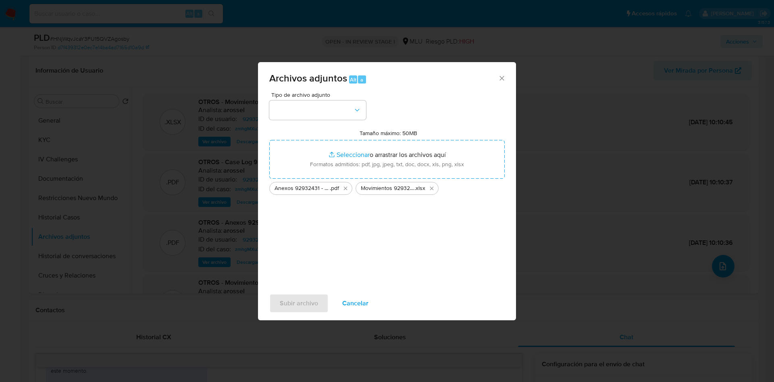
click at [476, 251] on div "Tipo de archivo adjunto Tamaño máximo: 50MB Seleccionar archivos Seleccionar o …" at bounding box center [386, 187] width 235 height 190
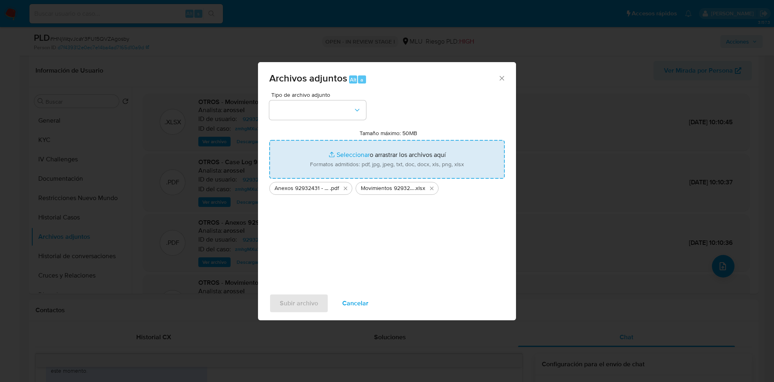
click at [381, 170] on input "Tamaño máximo: 50MB Seleccionar archivos" at bounding box center [386, 159] width 235 height 39
type input "C:\fakepath\Anexos 92932431 - 04_09_2025.pdf"
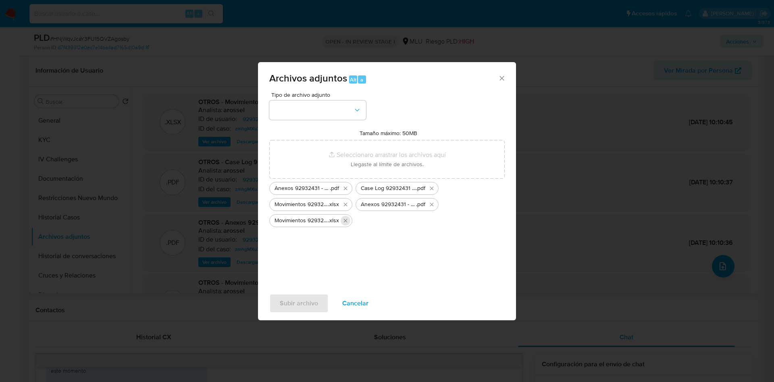
click at [348, 223] on icon "Eliminar Movimientos 92932431 - 04_09_2025.xlsx" at bounding box center [345, 220] width 6 height 6
click at [435, 202] on icon "Eliminar Anexos 92932431 - 04_09_2025.pdf" at bounding box center [431, 204] width 6 height 6
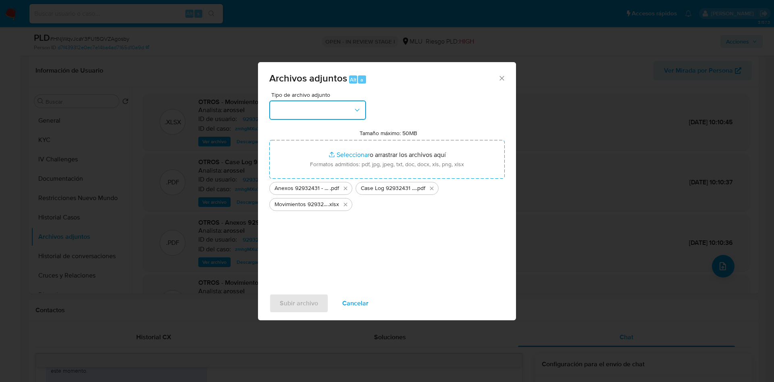
click at [323, 101] on button "button" at bounding box center [317, 109] width 97 height 19
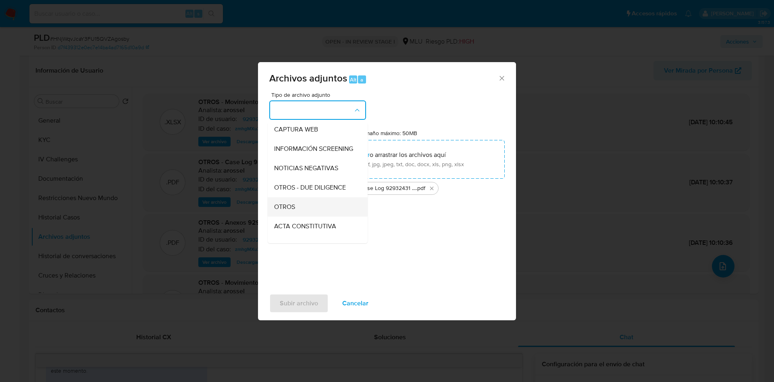
click at [311, 212] on div "OTROS" at bounding box center [315, 206] width 82 height 19
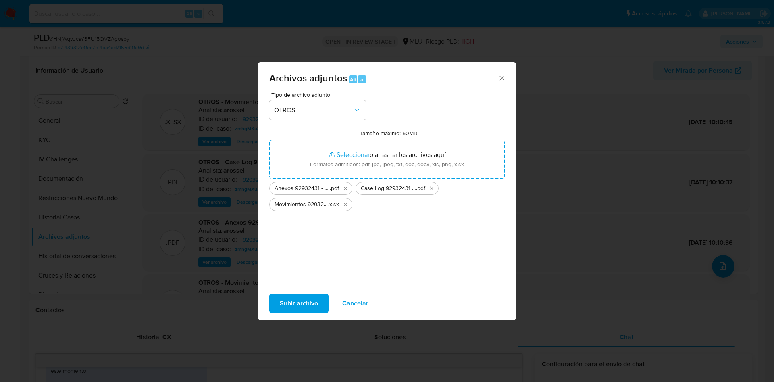
click at [300, 305] on span "Subir archivo" at bounding box center [299, 303] width 38 height 18
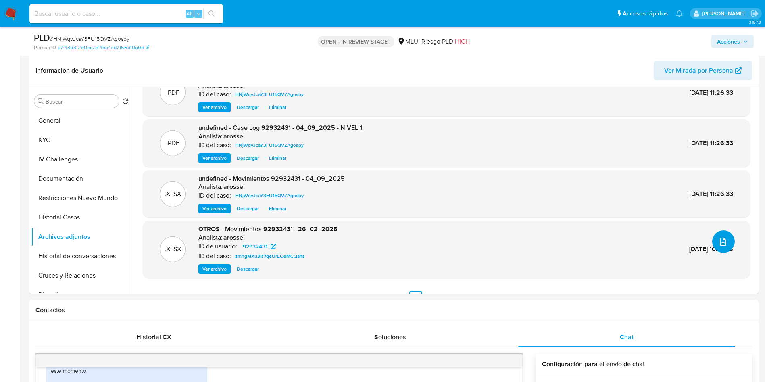
scroll to position [0, 0]
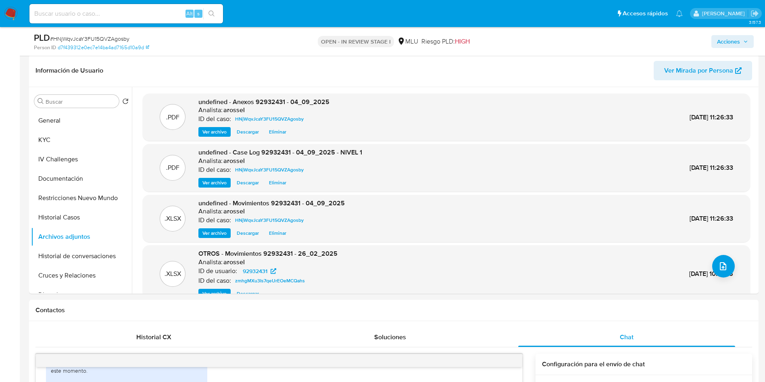
click at [738, 45] on span "Acciones" at bounding box center [728, 41] width 23 height 13
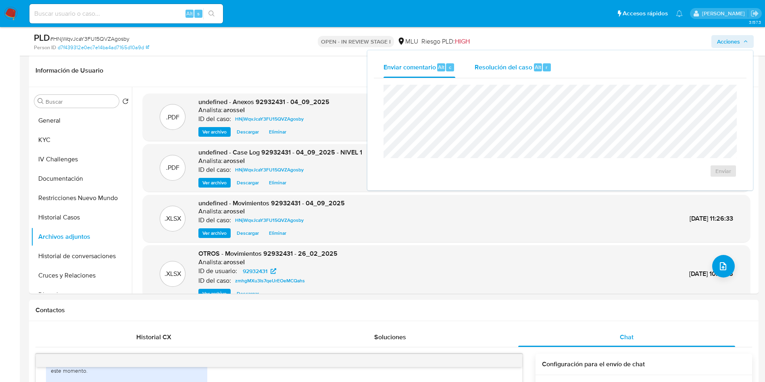
click at [508, 70] on span "Resolución del caso" at bounding box center [503, 66] width 58 height 9
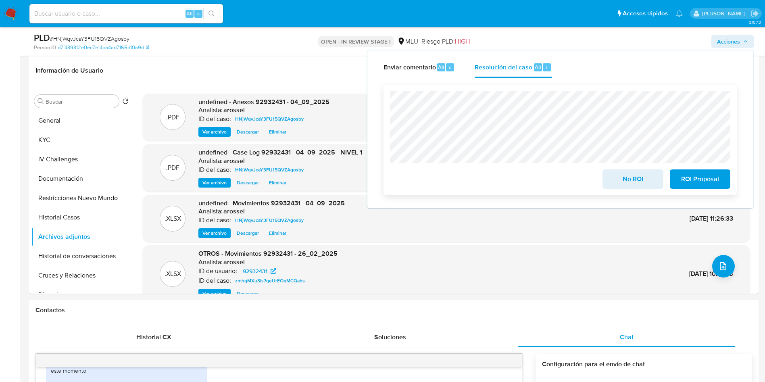
click at [709, 177] on span "ROI Proposal" at bounding box center [700, 179] width 40 height 18
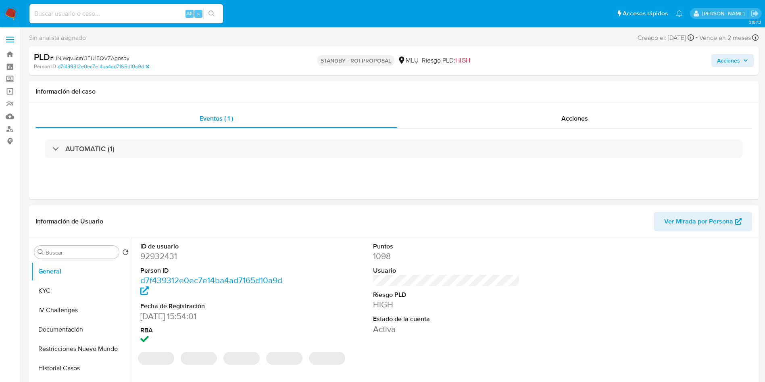
click at [170, 258] on dd "92932431" at bounding box center [213, 255] width 147 height 11
select select "10"
copy dd "92932431"
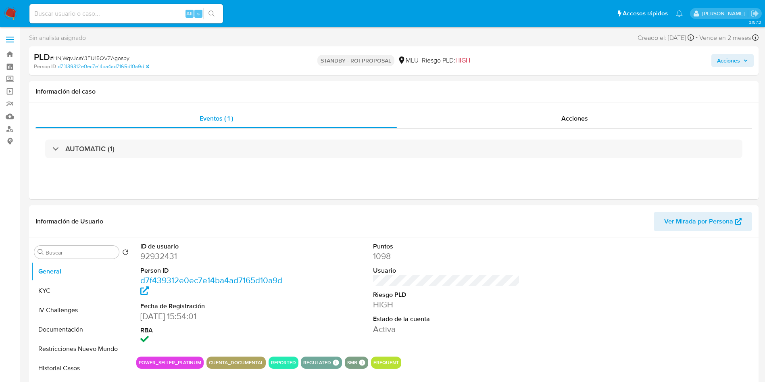
click at [85, 58] on span "# HNjWqvJcaY3FU15QVZAgosby" at bounding box center [89, 58] width 79 height 8
click at [97, 58] on span "# HNjWqvJcaY3FU15QVZAgosby" at bounding box center [89, 58] width 79 height 8
click at [97, 57] on span "# HNjWqvJcaY3FU15QVZAgosby" at bounding box center [89, 58] width 79 height 8
copy span "HNjWqvJcaY3FU15QVZAgosby"
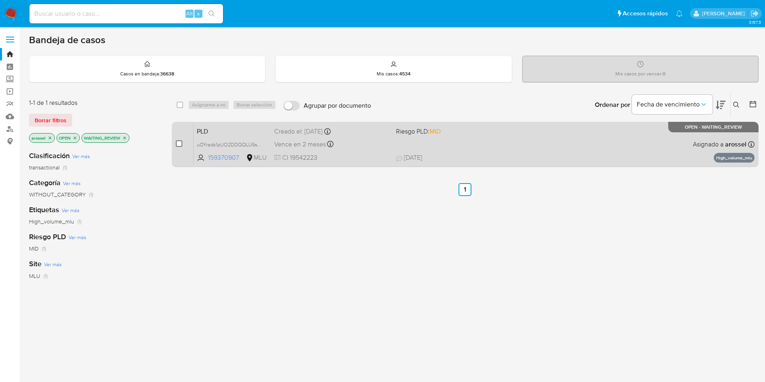
click at [177, 145] on input "checkbox" at bounding box center [179, 143] width 6 height 6
checkbox input "true"
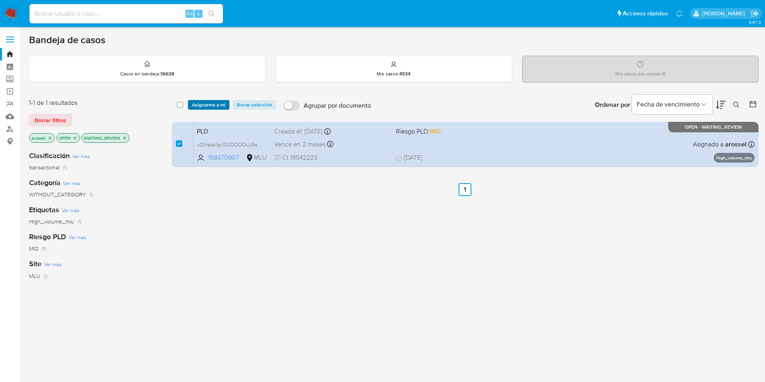
click at [216, 105] on span "Asignarme a mí" at bounding box center [208, 105] width 33 height 8
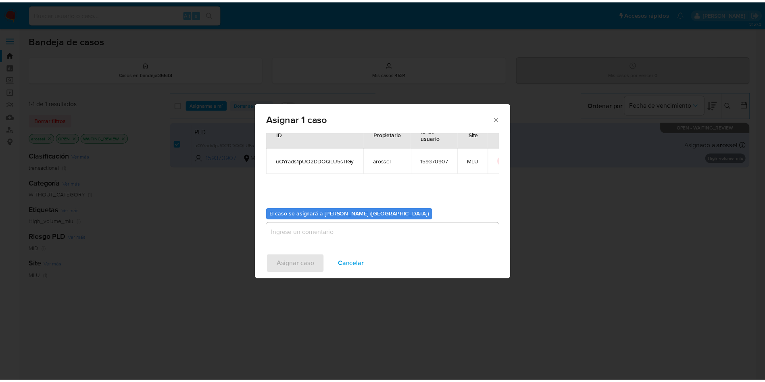
scroll to position [42, 0]
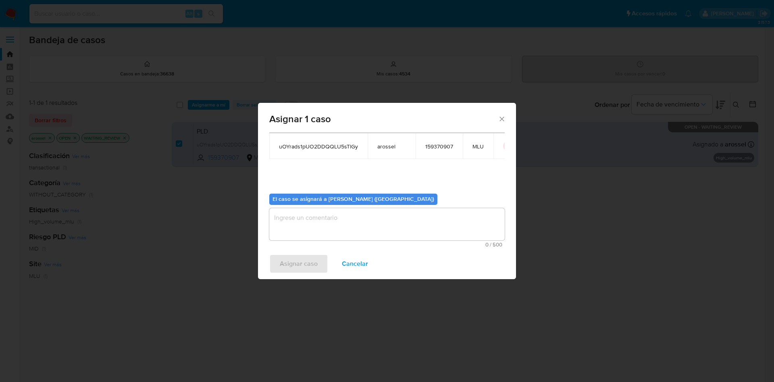
click at [325, 227] on textarea "assign-modal" at bounding box center [386, 224] width 235 height 32
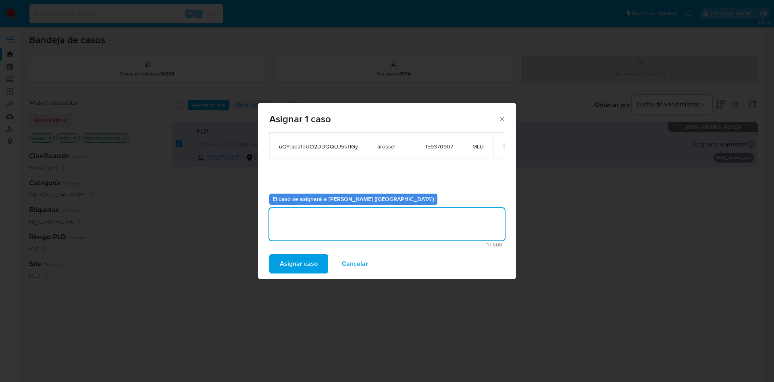
click at [302, 266] on span "Asignar caso" at bounding box center [299, 264] width 38 height 18
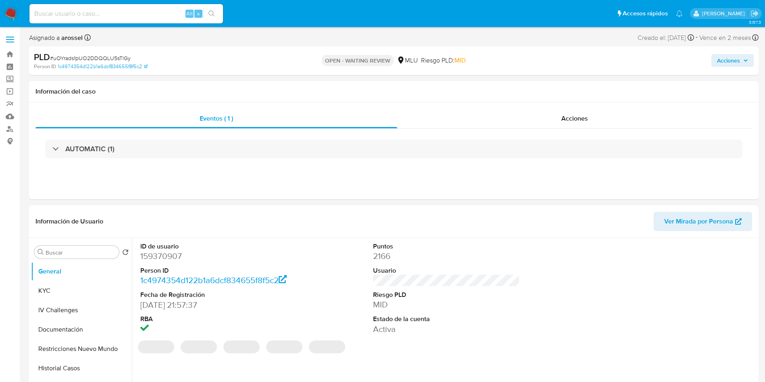
select select "10"
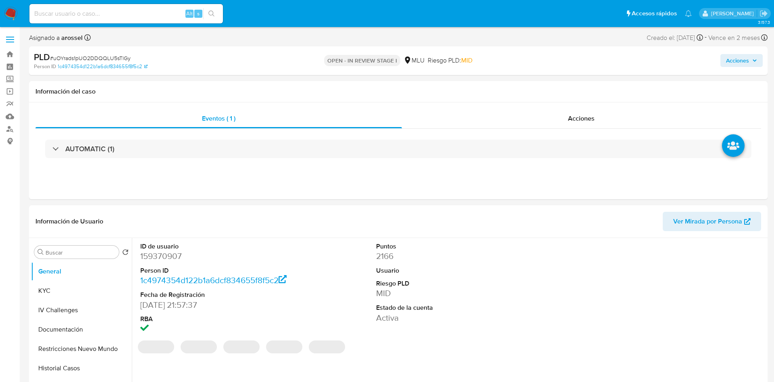
select select "10"
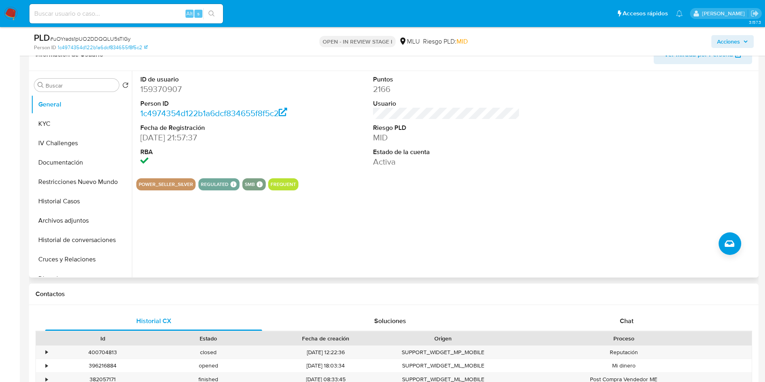
scroll to position [181, 0]
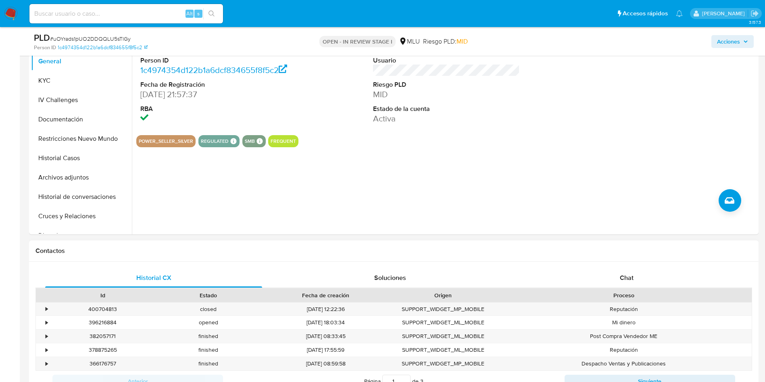
click at [618, 288] on div "Proceso" at bounding box center [624, 295] width 256 height 14
click at [613, 279] on div "Chat" at bounding box center [626, 277] width 217 height 19
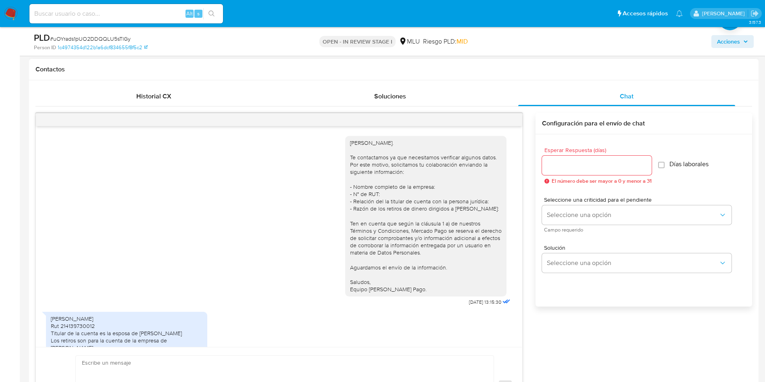
scroll to position [33, 0]
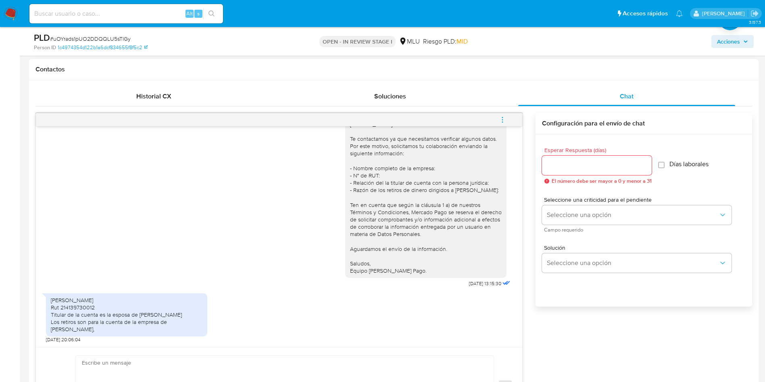
click at [82, 300] on div "Pablo Sebastian Ibáñez Concepcion Rut 214139730012 Titular de la cuenta es la e…" at bounding box center [127, 314] width 152 height 37
copy div "214139730012"
click at [273, 293] on div "Pablo Sebastian Ibáñez Concepcion Rut 214139730012 Titular de la cuenta es la e…" at bounding box center [279, 316] width 466 height 54
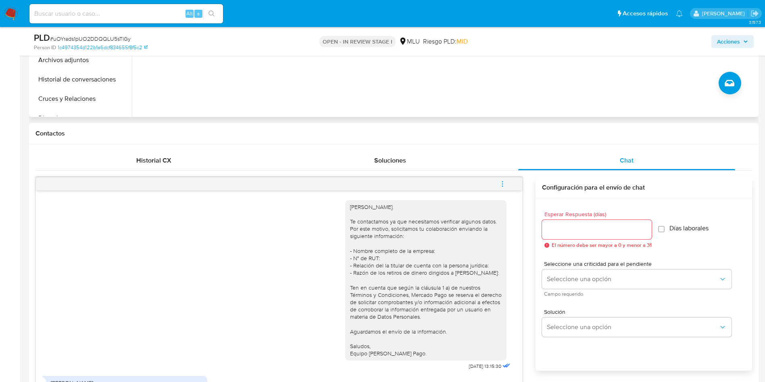
scroll to position [60, 0]
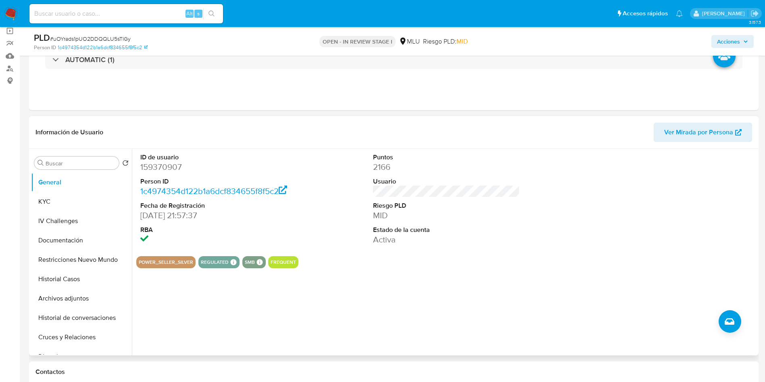
click at [706, 123] on span "Ver Mirada por Persona" at bounding box center [698, 132] width 69 height 19
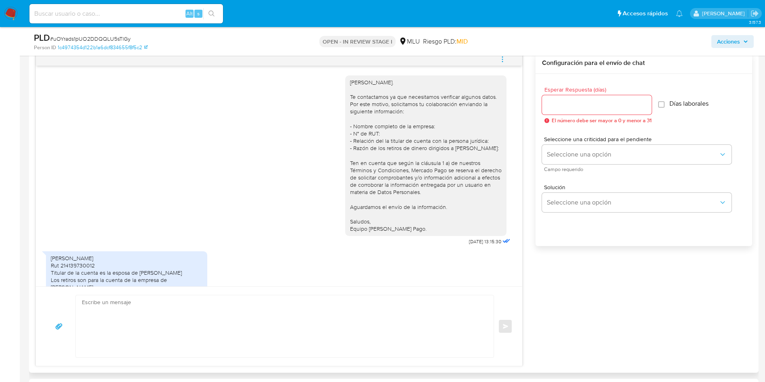
scroll to position [33, 0]
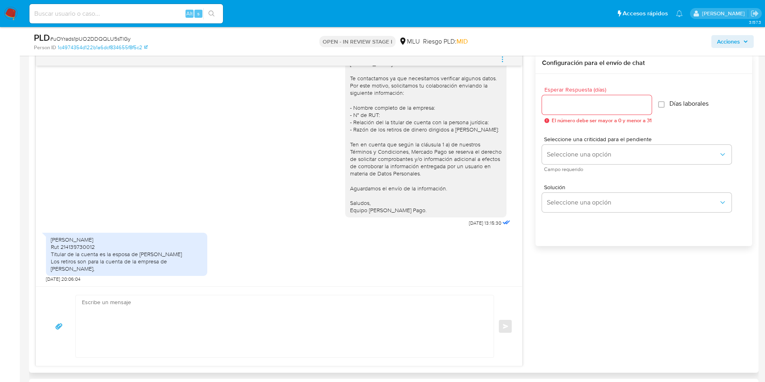
click at [347, 229] on div "Pablo Sebastian Ibáñez Concepcion Rut 214139730012 Titular de la cuenta es la e…" at bounding box center [279, 256] width 466 height 54
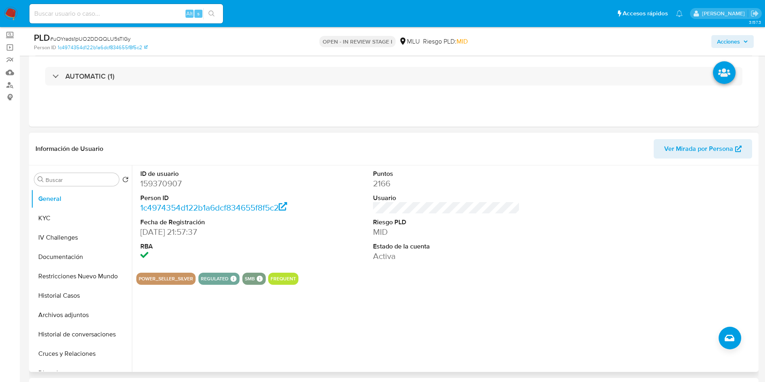
scroll to position [0, 0]
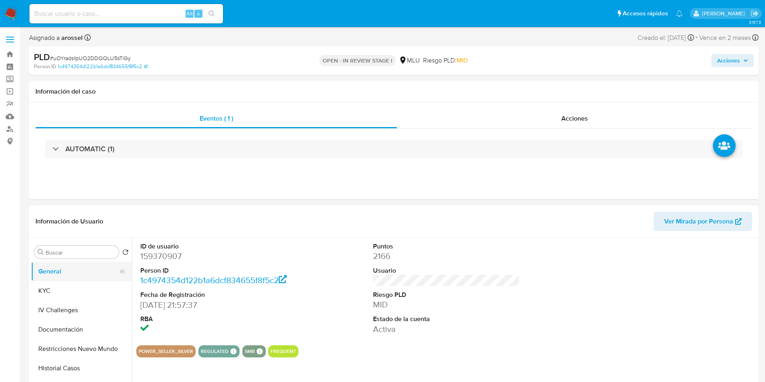
click at [71, 277] on button "General" at bounding box center [78, 271] width 94 height 19
click at [76, 288] on button "KYC" at bounding box center [78, 290] width 94 height 19
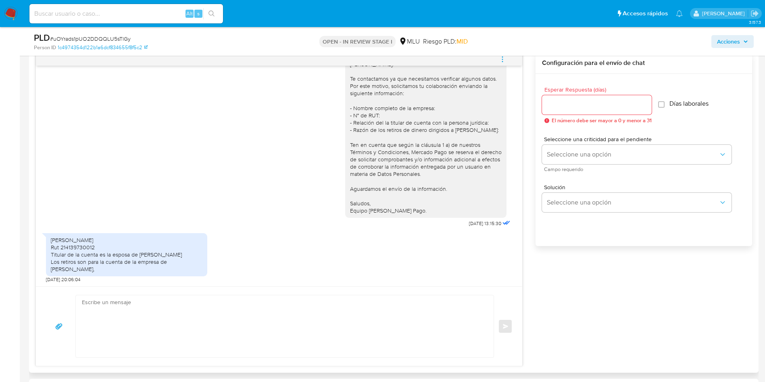
scroll to position [33, 0]
click at [269, 320] on textarea at bounding box center [282, 326] width 401 height 62
type textarea "G"
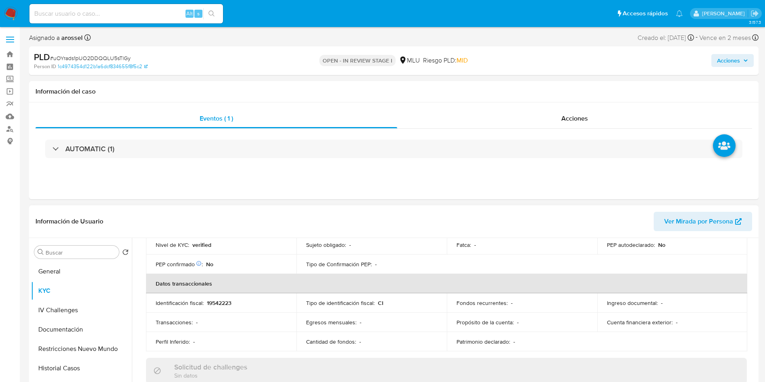
scroll to position [0, 0]
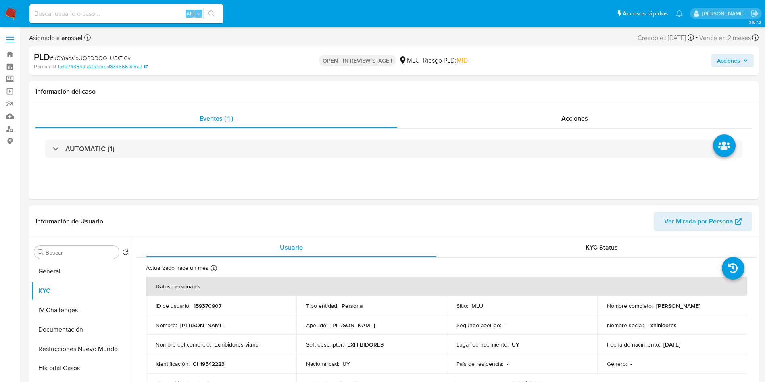
click at [202, 309] on p "159370907" at bounding box center [207, 305] width 28 height 7
copy p "159370907"
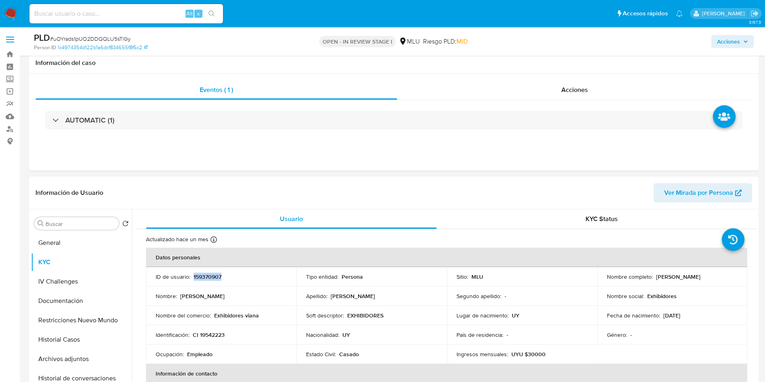
scroll to position [60, 0]
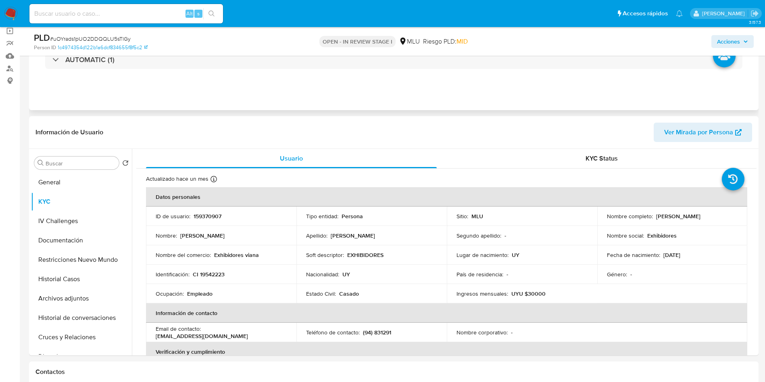
drag, startPoint x: 747, startPoint y: 98, endPoint x: 747, endPoint y: 104, distance: 6.0
click at [747, 98] on div "Eventos ( 1 ) Acciones AUTOMATIC (1)" at bounding box center [393, 61] width 729 height 97
click at [582, 241] on td "Segundo apellido : -" at bounding box center [522, 235] width 150 height 19
click at [570, 255] on div "Lugar de nacimiento : UY" at bounding box center [521, 254] width 131 height 7
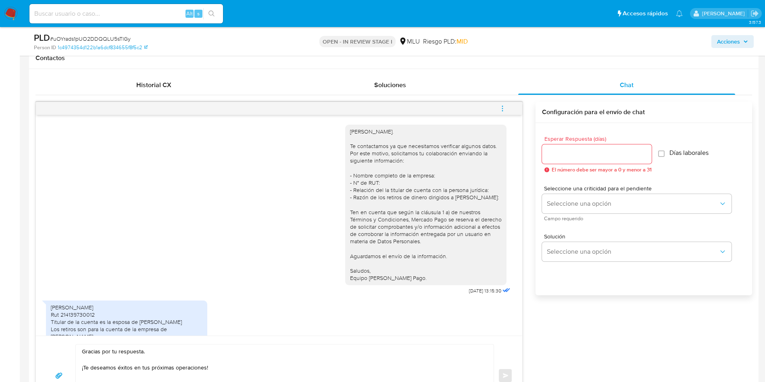
scroll to position [484, 0]
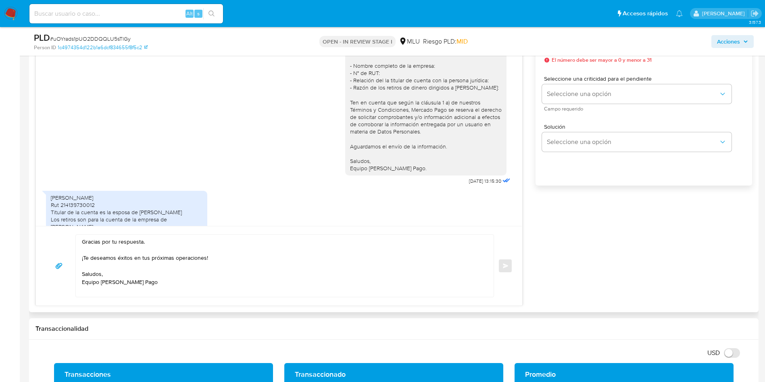
click at [248, 278] on textarea "Gracias por tu respuesta. ¡Te deseamos éxitos en tus próximas operaciones! Salu…" at bounding box center [282, 266] width 401 height 62
click at [204, 240] on textarea "Gracias por tu respuesta. ¡Te deseamos éxitos en tus próximas operaciones! Salu…" at bounding box center [282, 266] width 401 height 62
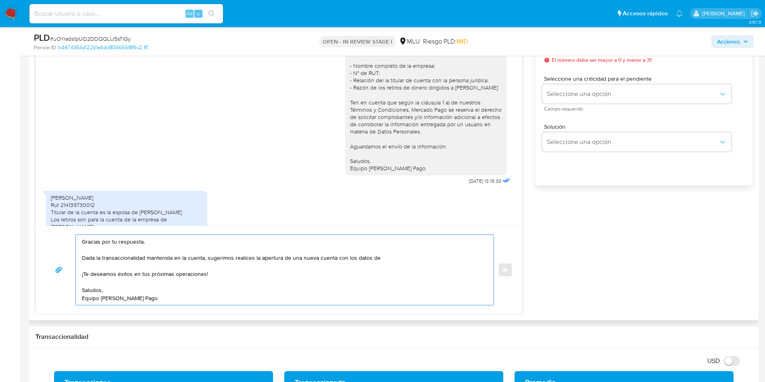
drag, startPoint x: 209, startPoint y: 256, endPoint x: 378, endPoint y: 254, distance: 168.9
click at [378, 254] on textarea "Gracias por tu respuesta. Dada la transaccionalidad mantenida en la cuenta, sug…" at bounding box center [282, 270] width 401 height 70
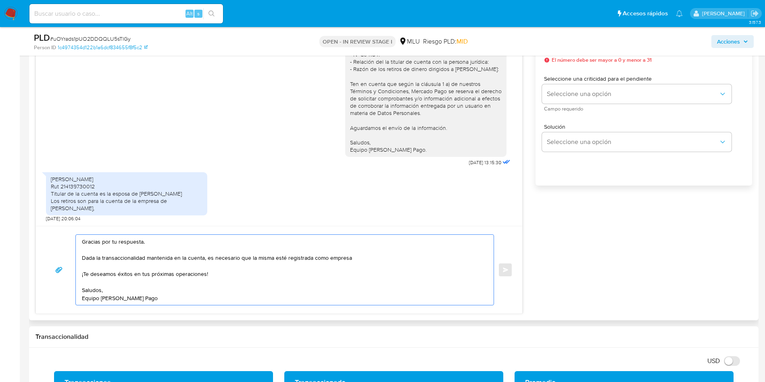
scroll to position [33, 0]
click at [233, 256] on textarea "Gracias por tu respuesta. Dada la transaccionalidad mantenida en la cuenta, es …" at bounding box center [282, 270] width 401 height 70
click at [232, 256] on textarea "Gracias por tu respuesta. Dada la transaccionalidad mantenida en la cuenta, es …" at bounding box center [282, 270] width 401 height 70
paste textarea "actividad mantenida en tu cuenta, será necesario que la misma esté registrada a…"
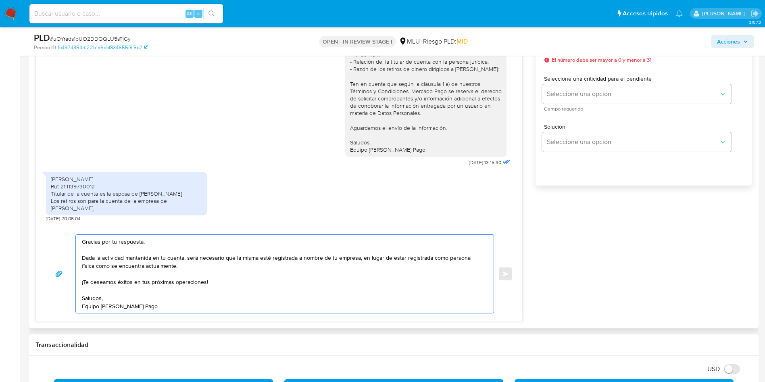
click at [207, 267] on textarea "Gracias por tu respuesta. Dada la actividad mantenida en tu cuenta, será necesa…" at bounding box center [282, 274] width 401 height 78
click at [352, 261] on textarea "Gracias por tu respuesta. Dada la actividad mantenida en tu cuenta, será necesa…" at bounding box center [282, 274] width 401 height 78
click at [370, 256] on textarea "Gracias por tu respuesta. Dada la actividad mantenida en tu cuenta, será necesa…" at bounding box center [282, 274] width 401 height 78
click at [275, 268] on textarea "Gracias por tu respuesta. Dada la actividad mantenida en tu cuenta, será necesa…" at bounding box center [282, 274] width 401 height 78
click at [229, 263] on textarea "Gracias por tu respuesta. Dada la actividad mantenida en tu cuenta, será necesa…" at bounding box center [282, 274] width 401 height 78
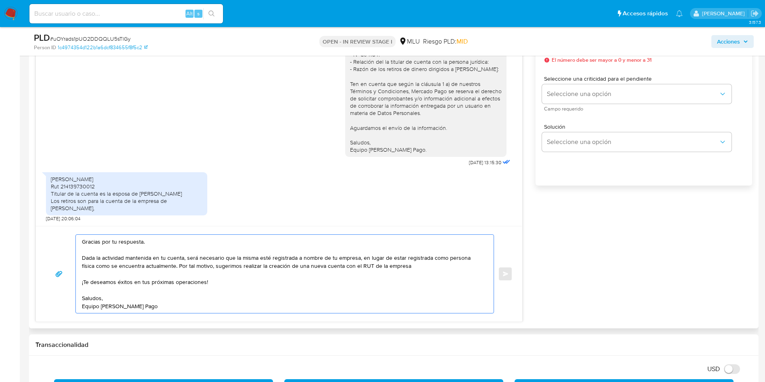
click at [302, 260] on textarea "Gracias por tu respuesta. Dada la actividad mantenida en tu cuenta, será necesa…" at bounding box center [282, 274] width 401 height 78
click at [347, 262] on textarea "Gracias por tu respuesta. Dada la actividad mantenida en tu cuenta, será necesa…" at bounding box center [282, 274] width 401 height 78
click at [404, 265] on textarea "Gracias por tu respuesta. Dada la actividad mantenida en tu cuenta, será necesa…" at bounding box center [282, 274] width 401 height 78
type textarea "Gracias por tu respuesta. Dada la actividad mantenida en tu cuenta, será necesa…"
click at [162, 277] on textarea "Gracias por tu respuesta. Dada la actividad mantenida en tu cuenta, será necesa…" at bounding box center [282, 274] width 401 height 78
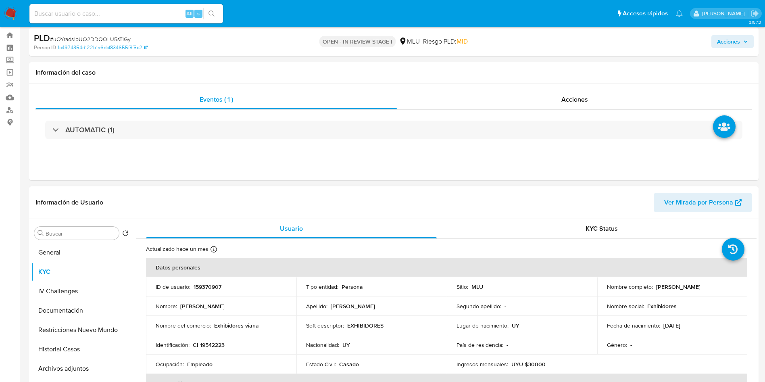
scroll to position [0, 0]
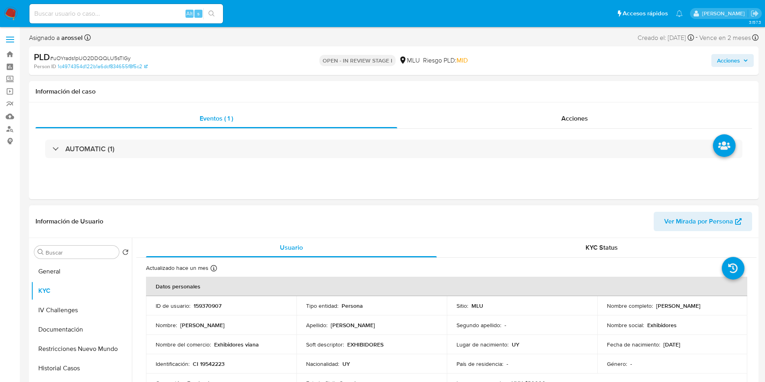
click at [206, 303] on p "159370907" at bounding box center [207, 305] width 28 height 7
click at [208, 309] on p "159370907" at bounding box center [207, 305] width 28 height 7
copy p "159370907"
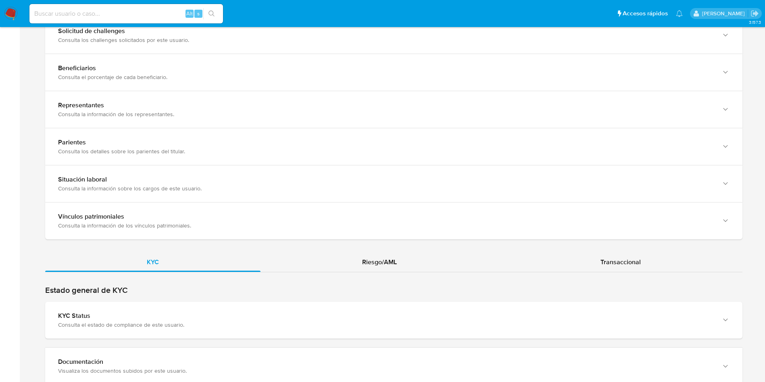
scroll to position [664, 0]
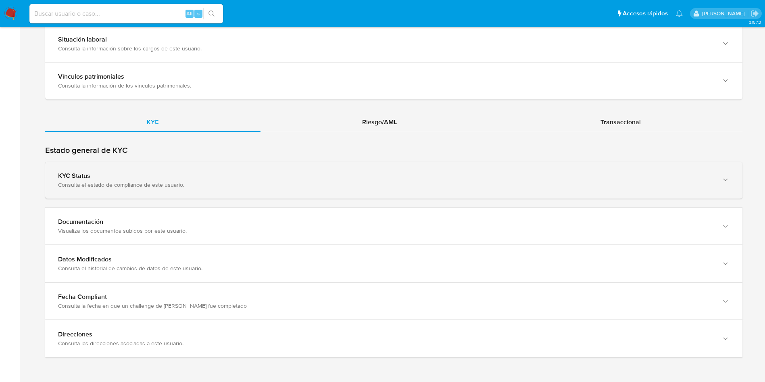
click at [217, 181] on div "Consulta el estado de compliance de este usuario." at bounding box center [385, 184] width 655 height 7
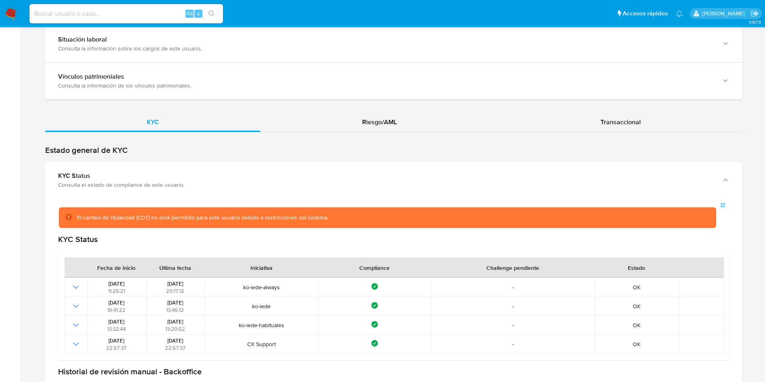
click at [285, 214] on div "El cambio de titularidad (CDT) no está permitido para este usuario debido a res…" at bounding box center [202, 218] width 251 height 8
click at [284, 224] on div "El cambio de titularidad (CDT) no está permitido para este usuario debido a res…" at bounding box center [387, 217] width 657 height 21
click at [277, 222] on div "El cambio de titularidad (CDT) no está permitido para este usuario debido a res…" at bounding box center [387, 217] width 657 height 21
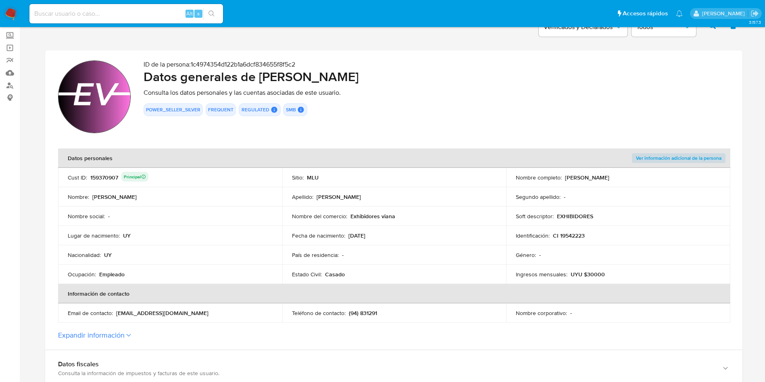
scroll to position [0, 0]
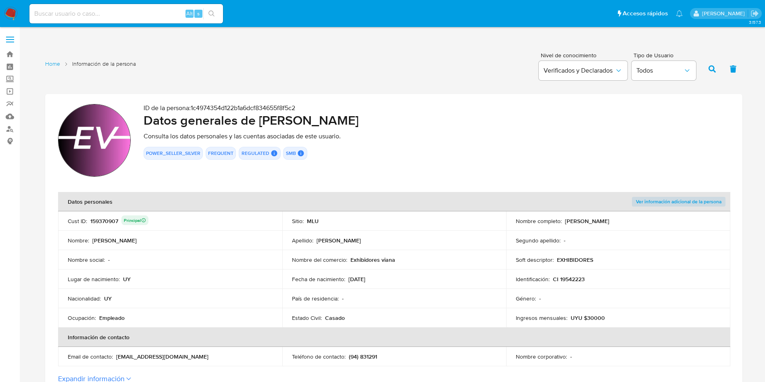
click at [445, 213] on td "Sitio : MLU" at bounding box center [394, 220] width 224 height 19
click at [480, 164] on div "ID de la persona : 1c4974354d122b1a6dcf834655f8f5c2 Datos generales de [PERSON_…" at bounding box center [436, 141] width 586 height 75
click at [345, 182] on section "ID de la persona : 1c4974354d122b1a6dcf834655f8f5c2 Datos generales de [PERSON_…" at bounding box center [393, 243] width 697 height 299
click at [356, 189] on section "ID de la persona : 1c4974354d122b1a6dcf834655f8f5c2 Datos generales de [PERSON_…" at bounding box center [393, 243] width 697 height 299
click at [358, 192] on th "Datos personales" at bounding box center [282, 201] width 448 height 19
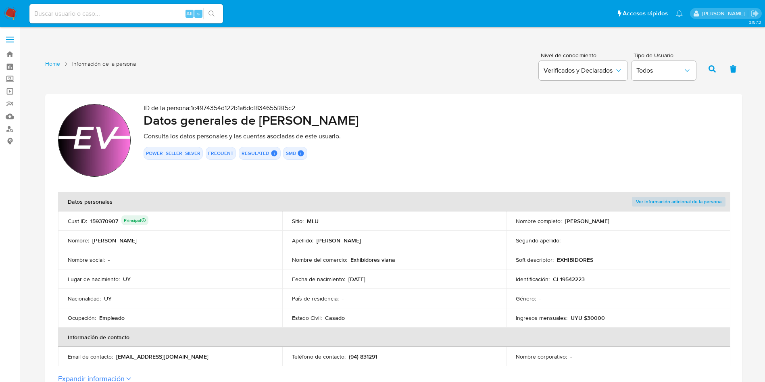
click at [385, 126] on h2 "Datos generales de [PERSON_NAME]" at bounding box center [436, 120] width 586 height 16
drag, startPoint x: 449, startPoint y: 256, endPoint x: 445, endPoint y: 247, distance: 9.9
click at [448, 254] on td "Nombre del comercio : Exhibidores [PERSON_NAME]" at bounding box center [394, 259] width 224 height 19
click at [370, 151] on div "POWER_SELLER_SILVER FREQUENT REGULATED REGULATED MLU PASARELA User Id 159370907…" at bounding box center [436, 153] width 586 height 13
click at [372, 173] on div "ID de la persona : 1c4974354d122b1a6dcf834655f8f5c2 Datos generales de [PERSON_…" at bounding box center [436, 141] width 586 height 75
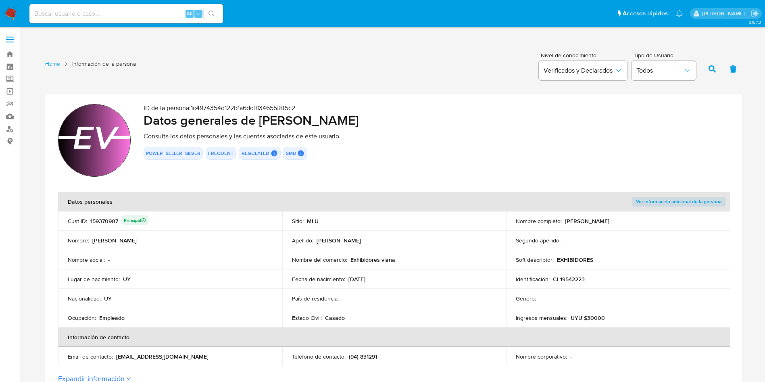
click at [365, 167] on div "ID de la persona : 1c4974354d122b1a6dcf834655f8f5c2 Datos generales de [PERSON_…" at bounding box center [436, 141] width 586 height 75
click at [366, 177] on div "ID de la persona : 1c4974354d122b1a6dcf834655f8f5c2 Datos generales de [PERSON_…" at bounding box center [436, 141] width 586 height 75
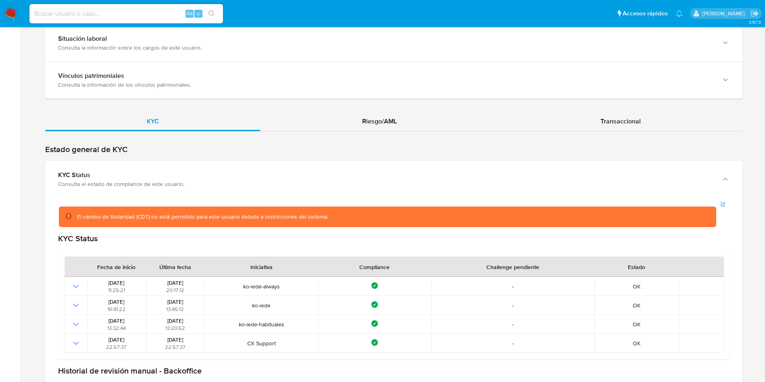
scroll to position [665, 0]
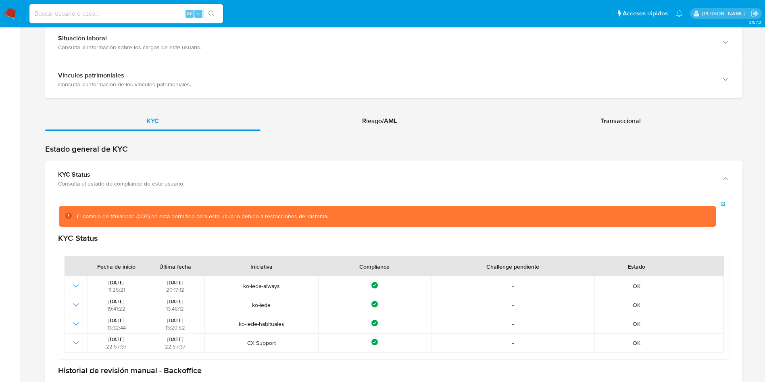
click at [319, 215] on div "El cambio de titularidad (CDT) no está permitido para este usuario debido a res…" at bounding box center [202, 216] width 251 height 8
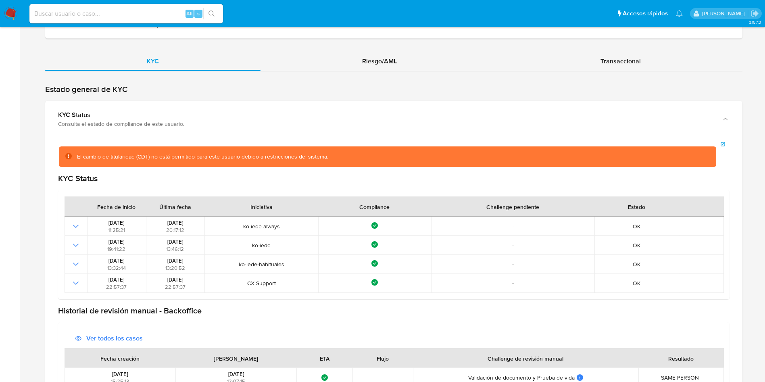
scroll to position [726, 0]
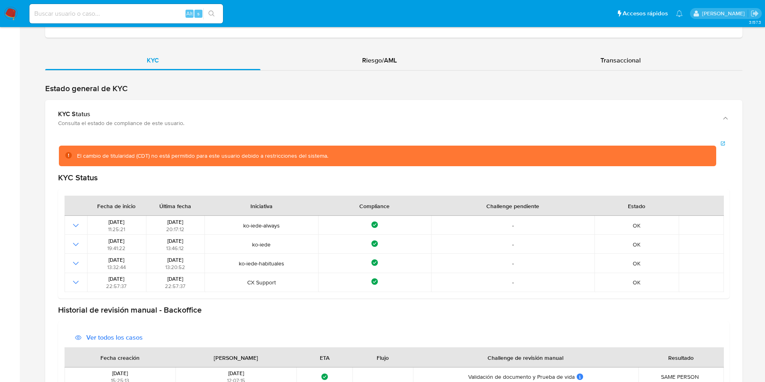
click at [138, 156] on div "El cambio de titularidad (CDT) no está permitido para este usuario debido a res…" at bounding box center [202, 156] width 251 height 8
click at [220, 163] on div "El cambio de titularidad (CDT) no está permitido para este usuario debido a res…" at bounding box center [387, 156] width 657 height 21
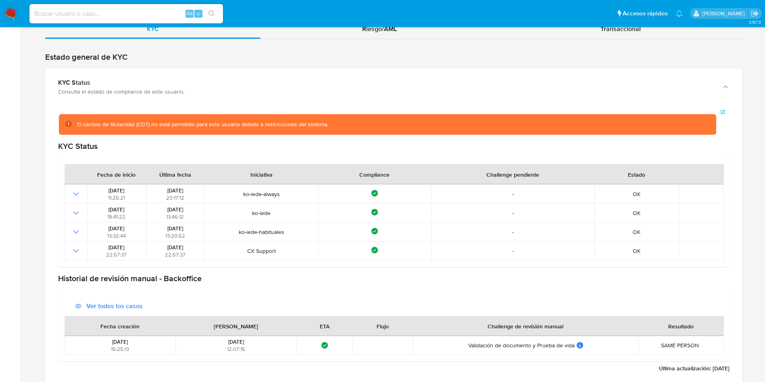
scroll to position [665, 0]
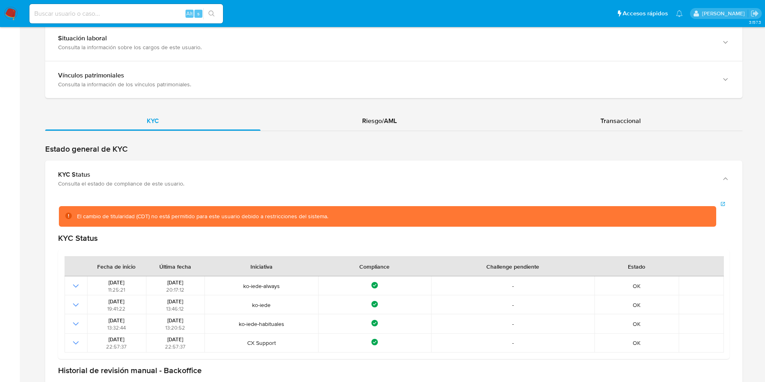
click at [69, 219] on div "El cambio de titularidad (CDT) no está permitido para este usuario debido a res…" at bounding box center [387, 216] width 657 height 21
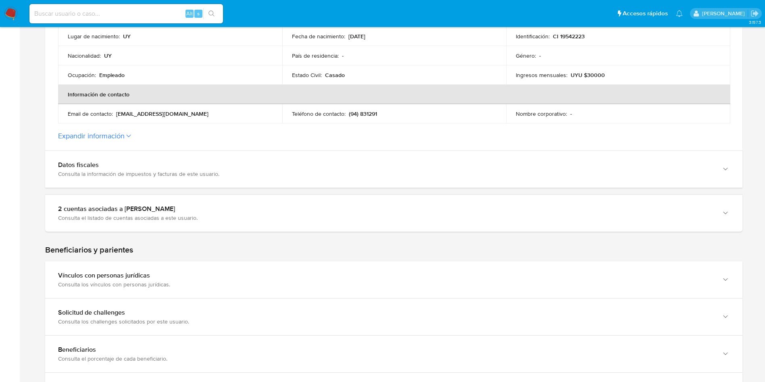
scroll to position [242, 0]
